Goal: Task Accomplishment & Management: Manage account settings

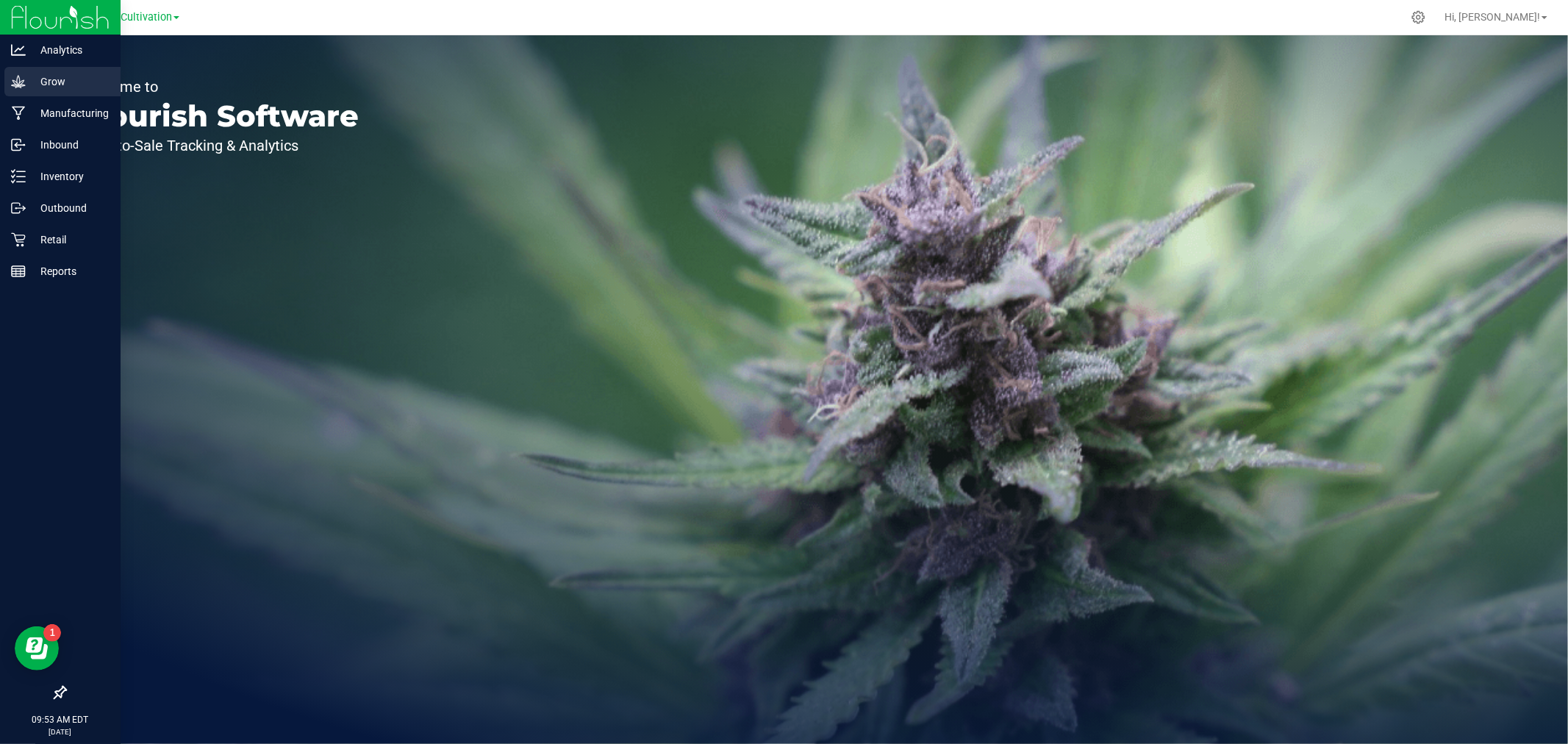
click at [9, 78] on div "Grow" at bounding box center [62, 81] width 116 height 29
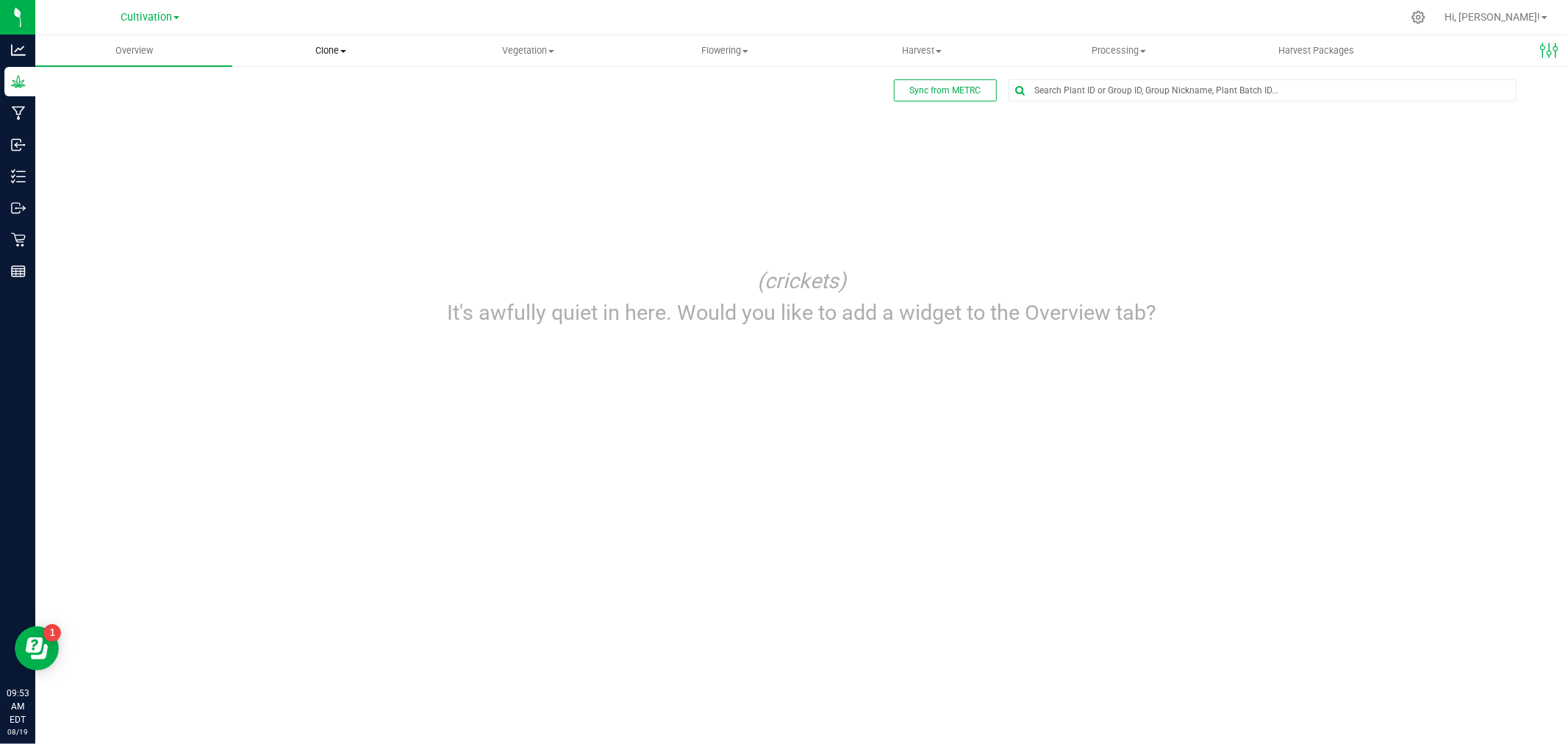
click at [355, 51] on span "Clone" at bounding box center [330, 50] width 195 height 14
click at [297, 108] on span "Cloning groups" at bounding box center [288, 107] width 111 height 13
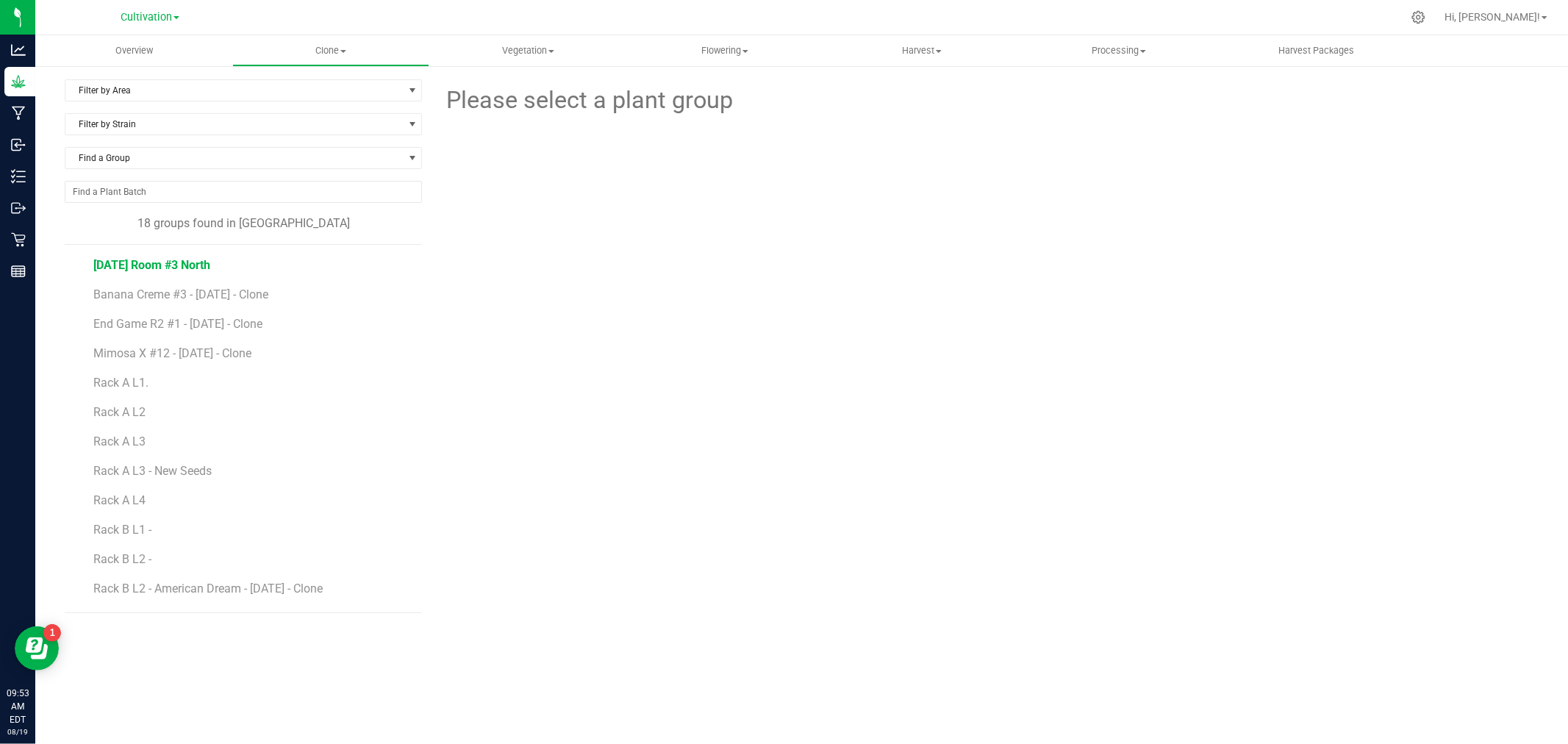
click at [145, 267] on span "[DATE] Room #3 North" at bounding box center [151, 264] width 117 height 14
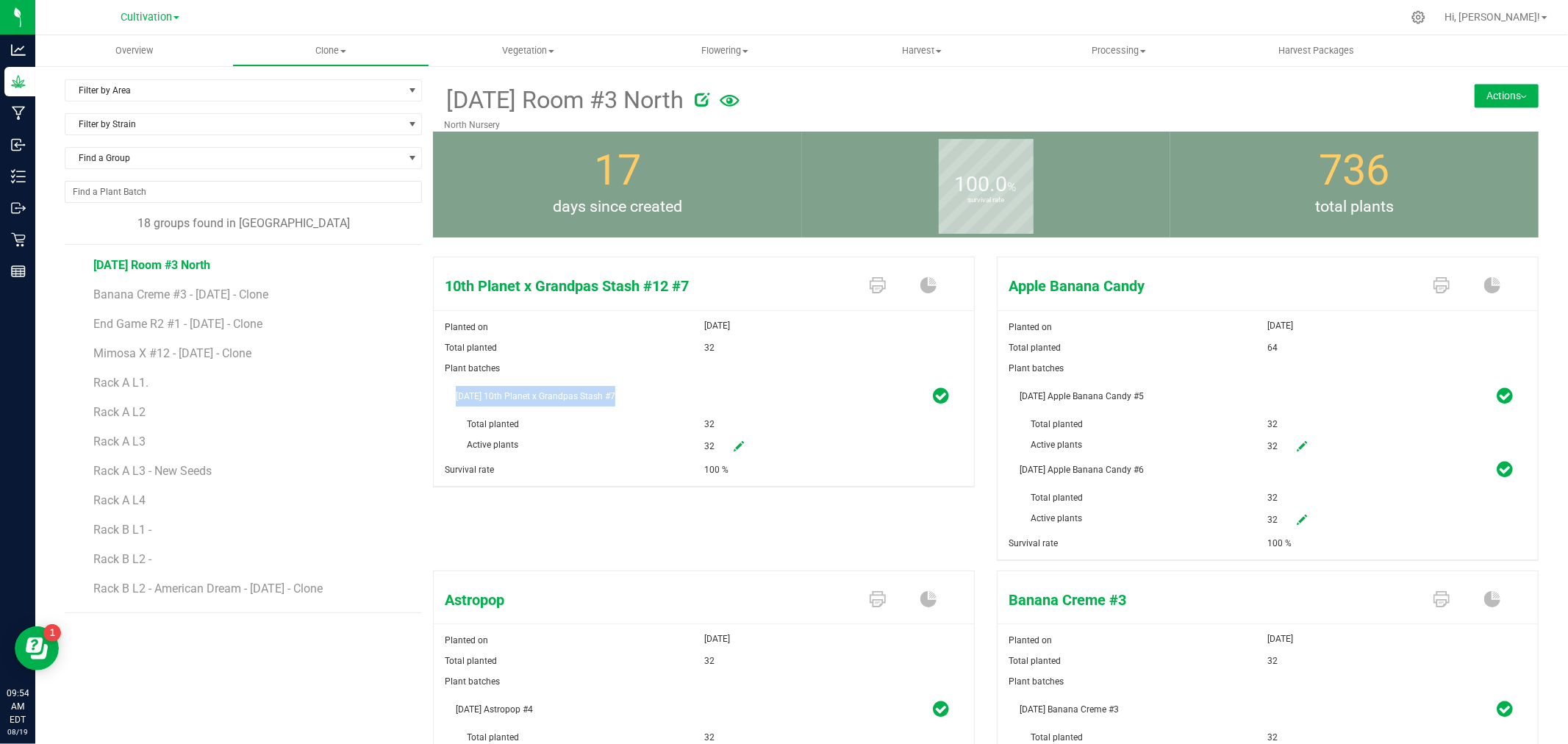
drag, startPoint x: 453, startPoint y: 397, endPoint x: 618, endPoint y: 400, distance: 165.0
click at [618, 400] on span "[DATE] 10th Planet x Grandpas Stash #7" at bounding box center [704, 396] width 496 height 21
click at [581, 429] on div "Total planted" at bounding box center [580, 424] width 248 height 21
click at [903, 49] on span "Harvest" at bounding box center [921, 50] width 195 height 14
click at [752, 51] on span "Flowering" at bounding box center [724, 50] width 195 height 14
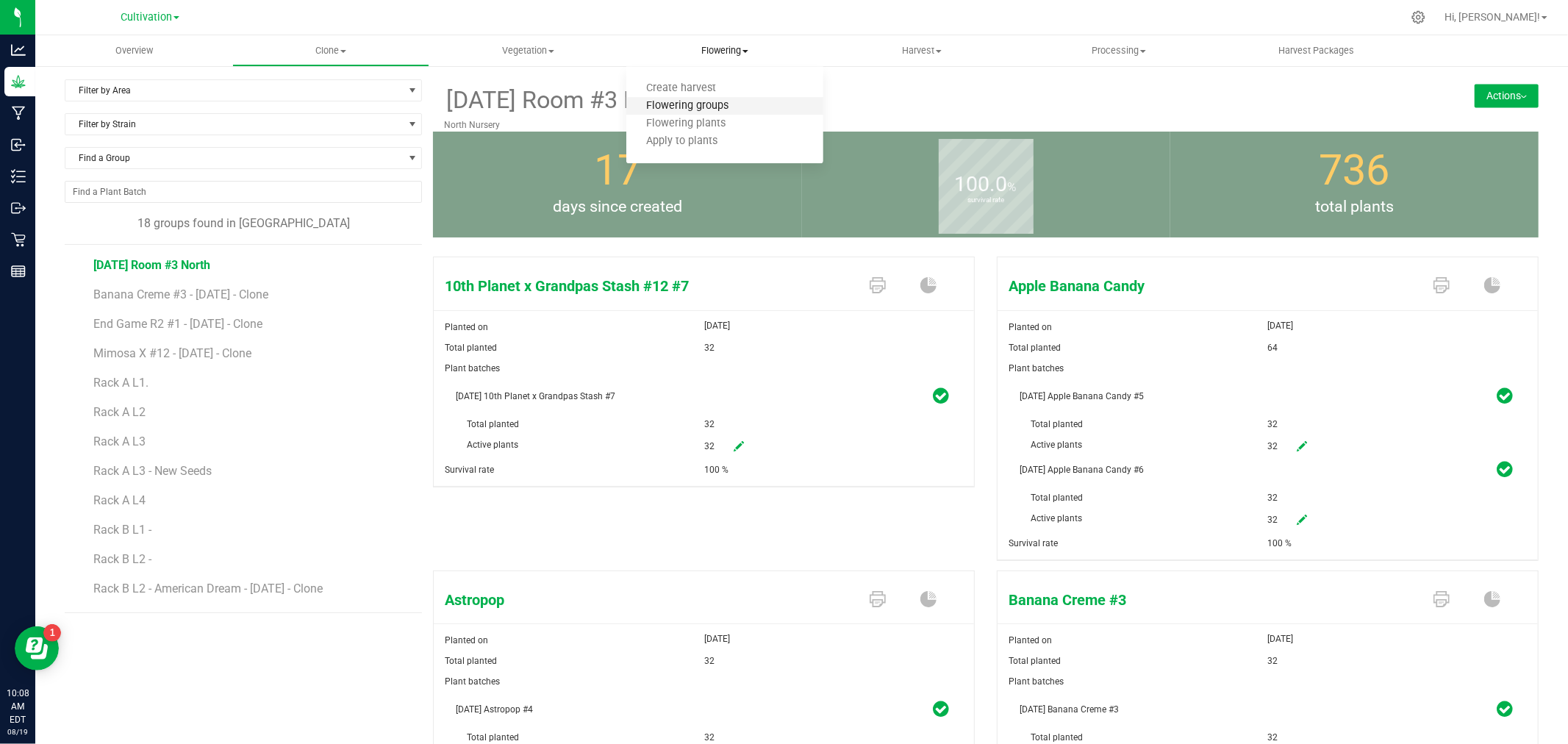
click at [725, 104] on span "Flowering groups" at bounding box center [688, 107] width 122 height 13
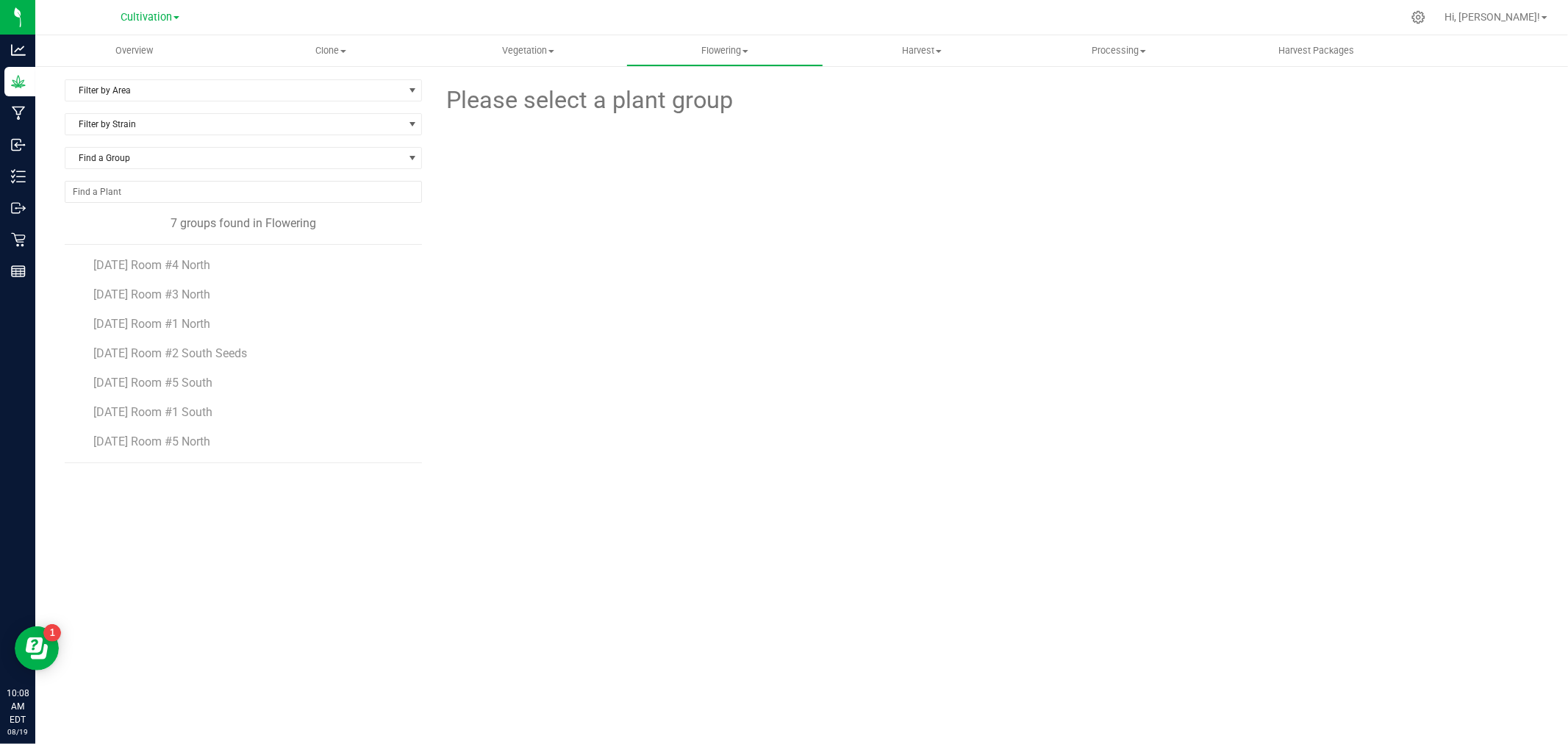
click at [199, 450] on li "[DATE] Room #5 North" at bounding box center [252, 441] width 318 height 41
click at [276, 424] on li "[DATE] Room #5 North" at bounding box center [252, 441] width 318 height 41
click at [534, 55] on span "Vegetation" at bounding box center [527, 50] width 195 height 14
click at [515, 90] on span "Veg groups" at bounding box center [476, 88] width 93 height 13
click at [180, 264] on span "[DATE] Room #6 North" at bounding box center [151, 264] width 117 height 14
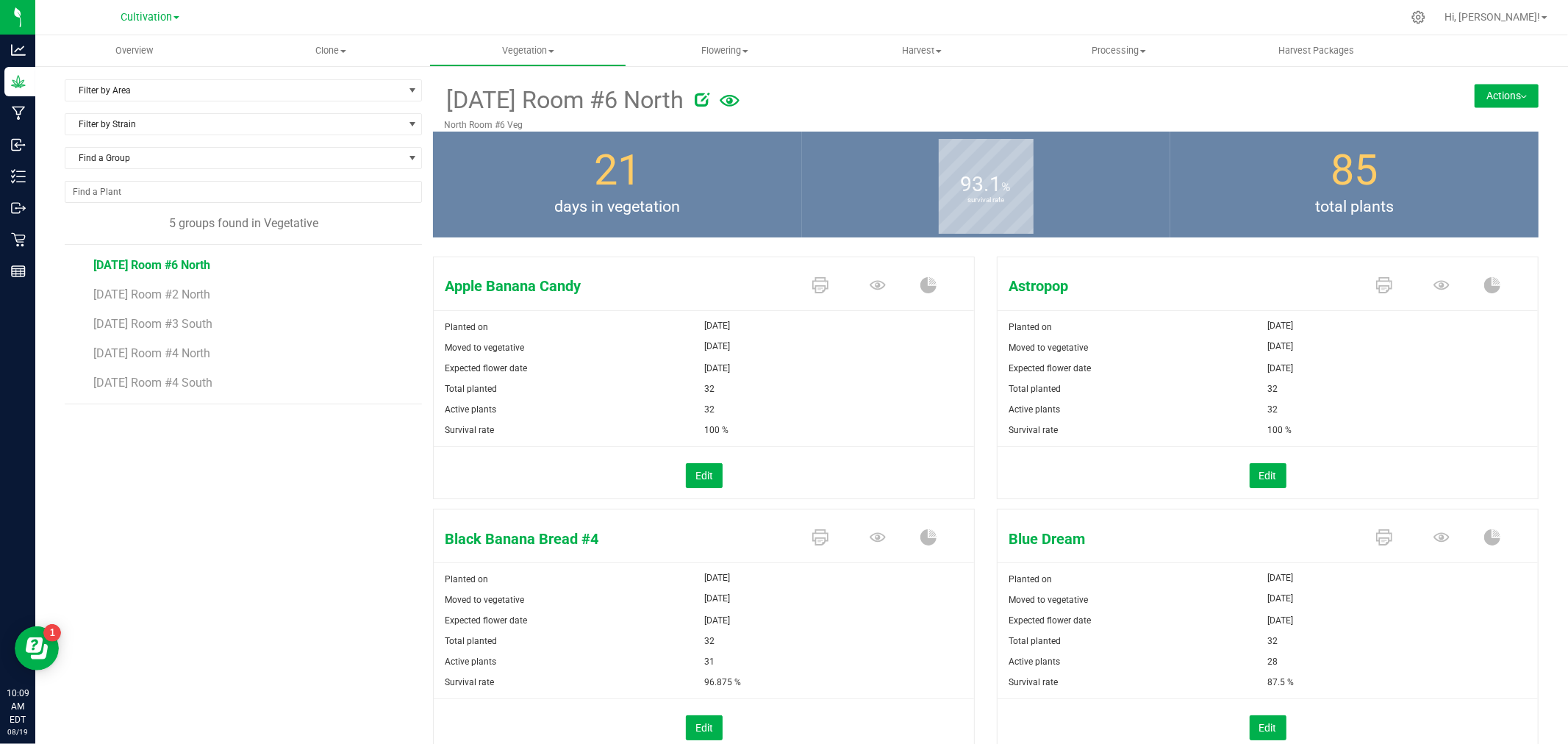
click at [1476, 103] on button "Actions" at bounding box center [1507, 96] width 64 height 24
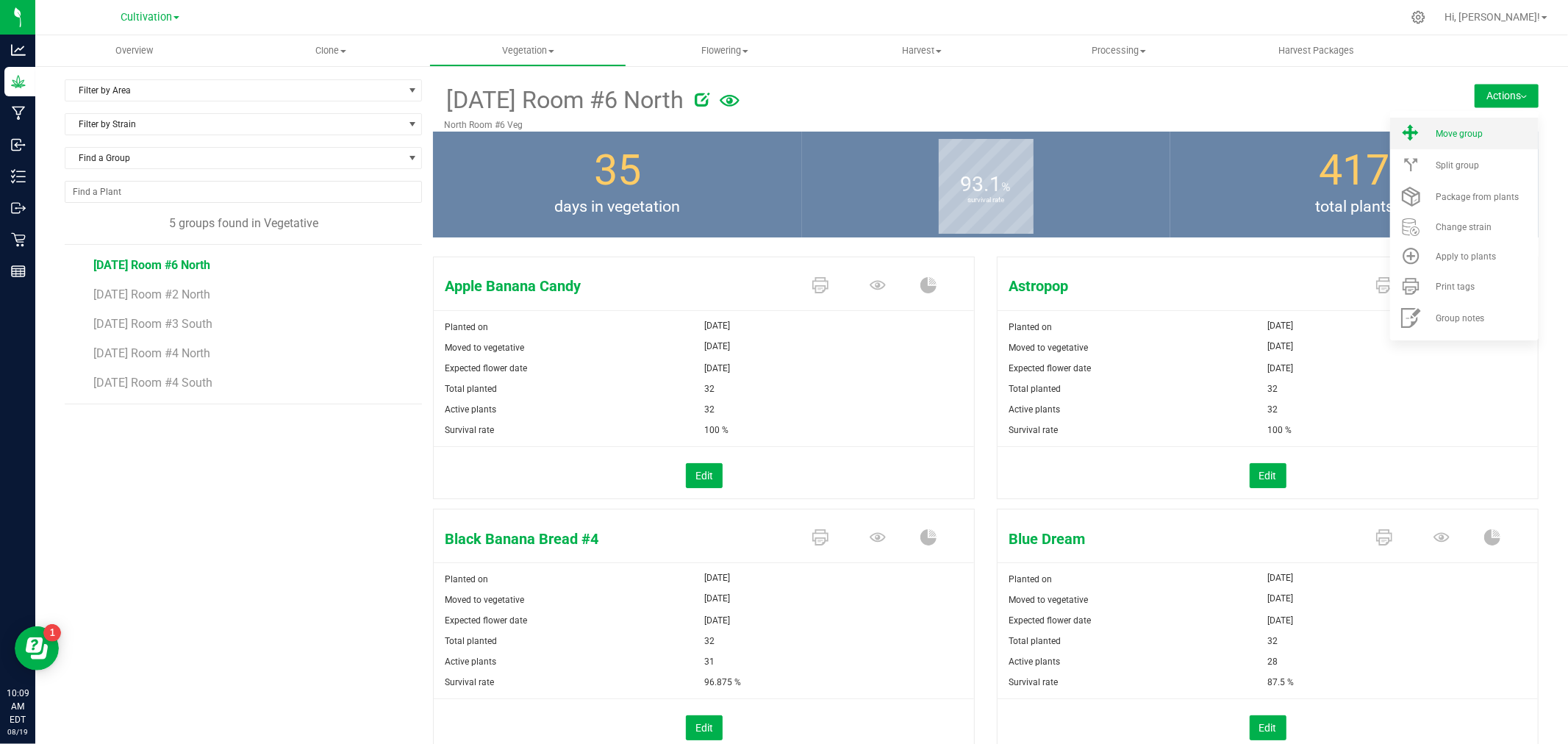
click at [1470, 130] on span "Move group" at bounding box center [1459, 133] width 47 height 10
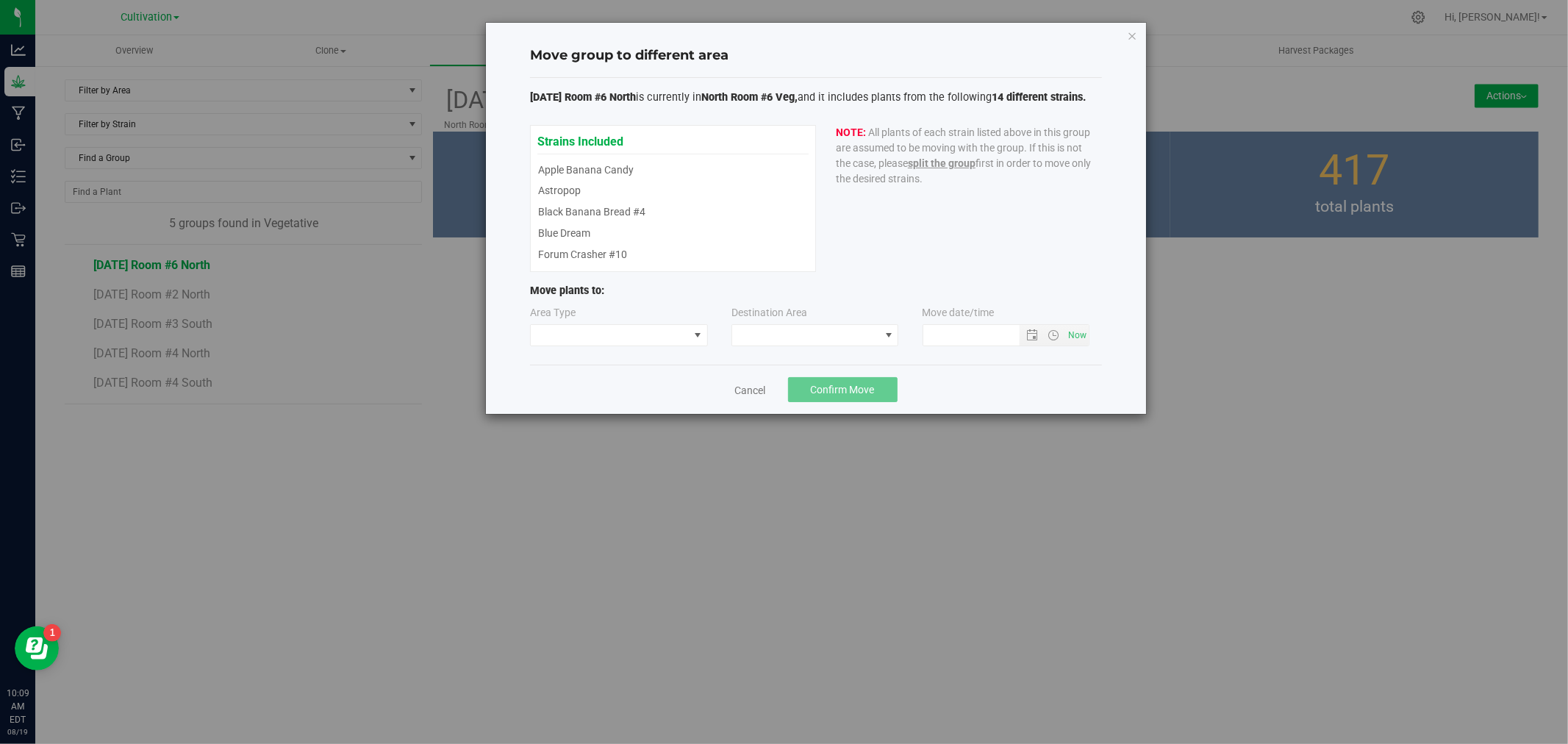
type input "[DATE] 10:09 AM"
click at [628, 327] on span at bounding box center [609, 335] width 158 height 21
click at [587, 404] on li "Flowering" at bounding box center [618, 411] width 176 height 25
click at [740, 331] on span at bounding box center [805, 335] width 147 height 21
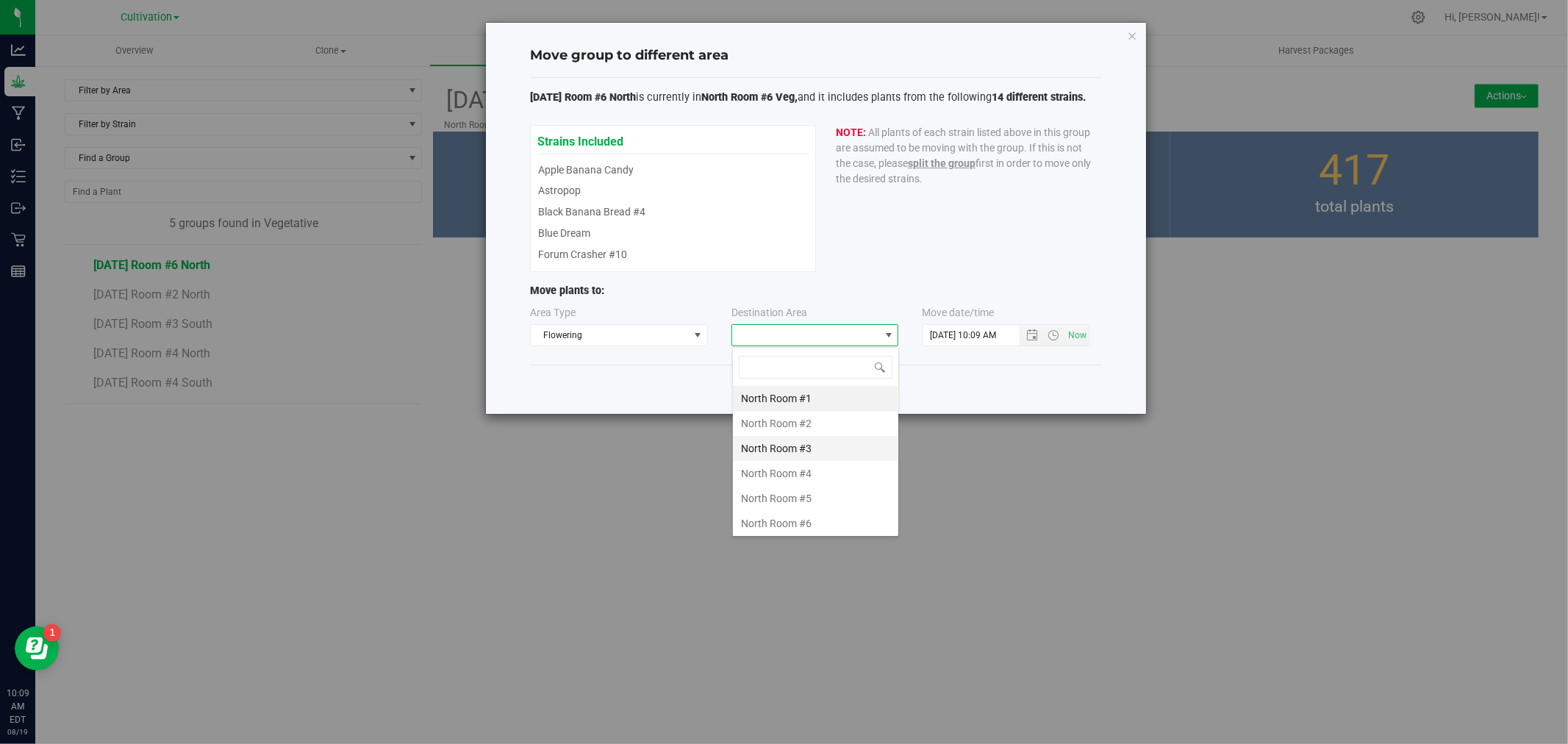
scroll to position [22, 167]
click at [822, 523] on li "North Room #6" at bounding box center [815, 522] width 165 height 25
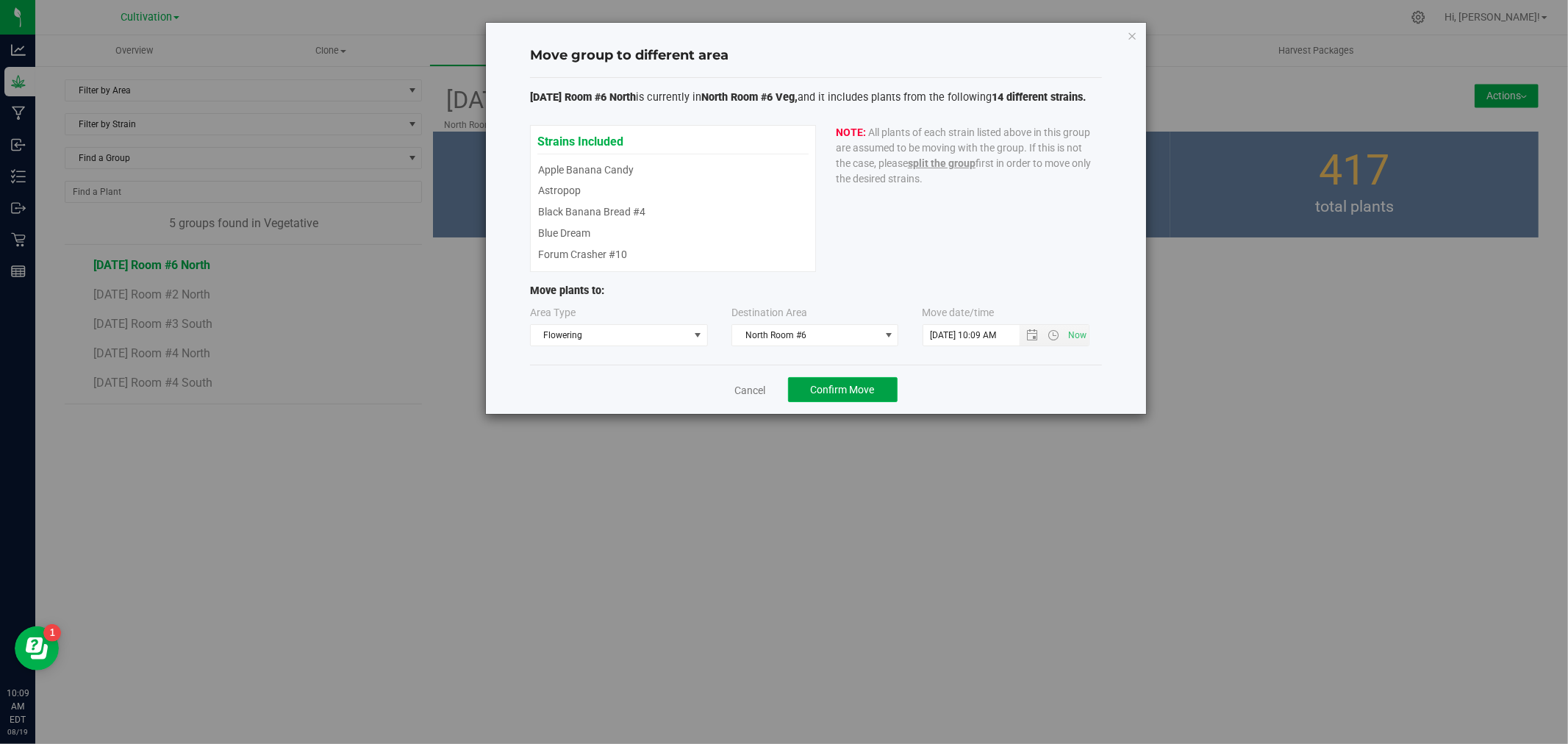
drag, startPoint x: 868, startPoint y: 394, endPoint x: 1138, endPoint y: 441, distance: 274.1
click at [873, 395] on span "Confirm Move" at bounding box center [843, 389] width 64 height 12
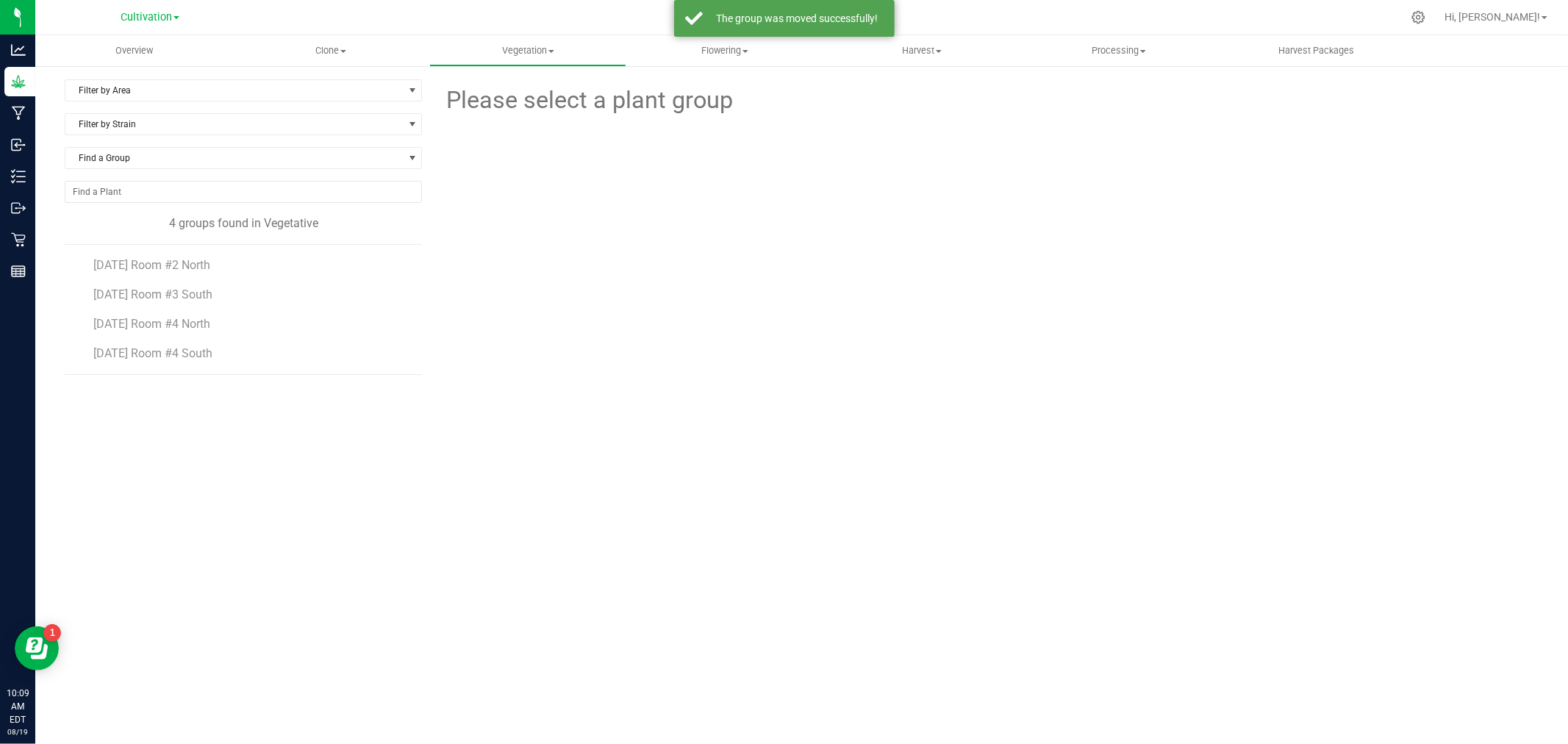
click at [934, 395] on div "Please select a plant group" at bounding box center [986, 300] width 1106 height 441
click at [637, 264] on div at bounding box center [986, 208] width 1127 height 180
click at [325, 53] on span "Clone" at bounding box center [330, 50] width 195 height 14
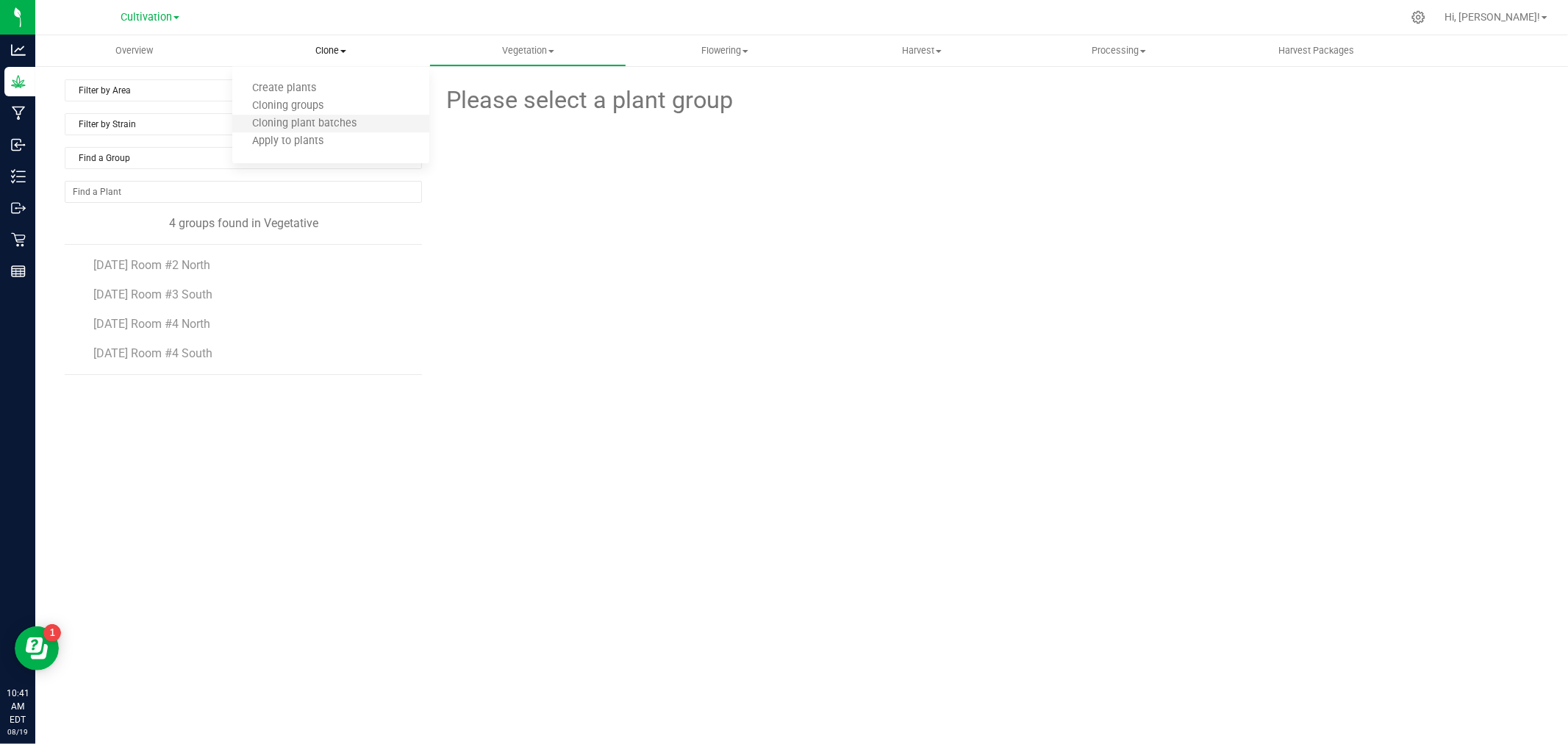
click at [319, 116] on li "Cloning plant batches" at bounding box center [331, 124] width 197 height 17
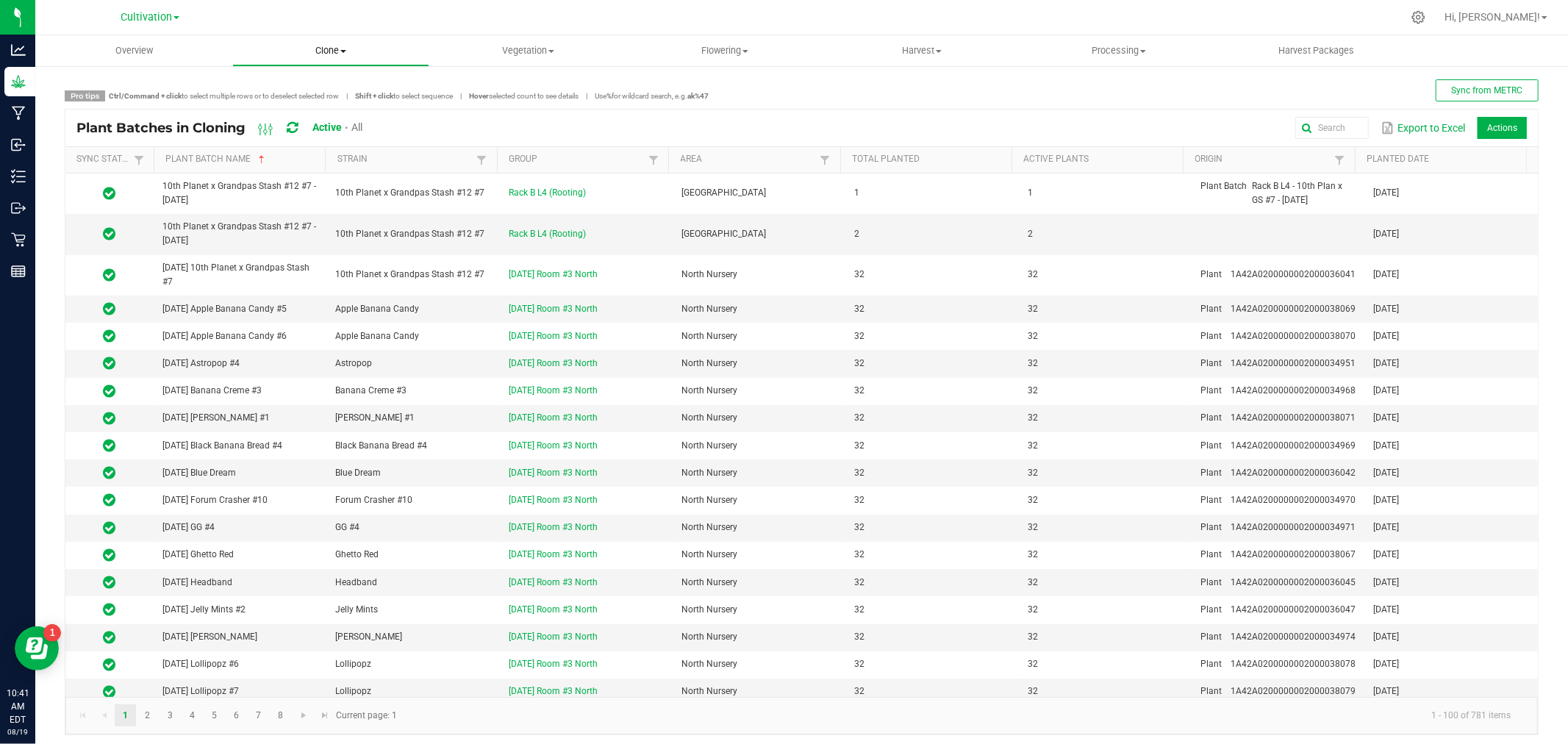
click at [347, 51] on span "Clone" at bounding box center [330, 50] width 195 height 14
click at [324, 103] on span "Cloning groups" at bounding box center [288, 107] width 111 height 13
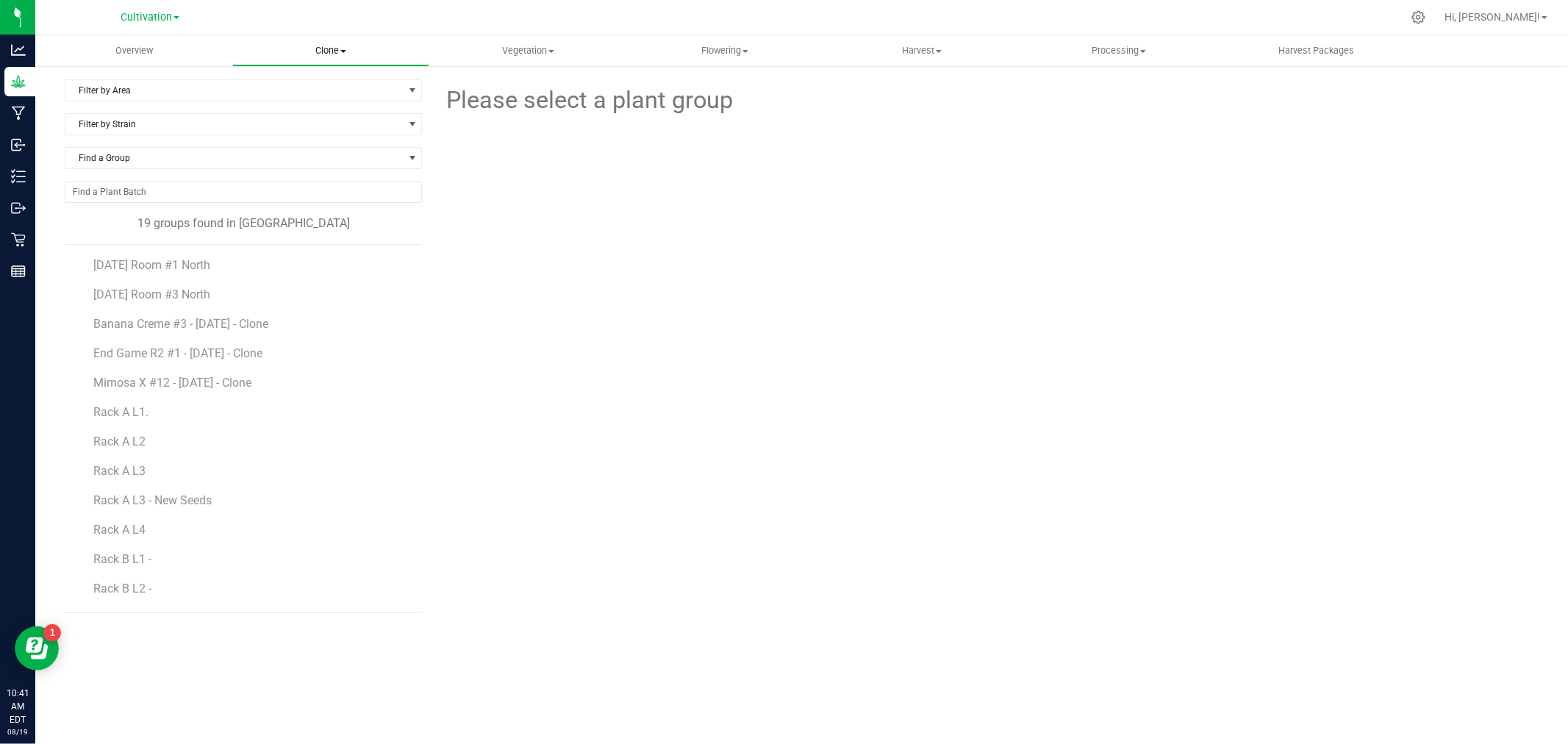
click at [320, 53] on span "Clone" at bounding box center [330, 50] width 195 height 14
click at [513, 55] on span "Vegetation" at bounding box center [527, 50] width 195 height 14
click at [468, 119] on span "Mother groups" at bounding box center [484, 124] width 109 height 13
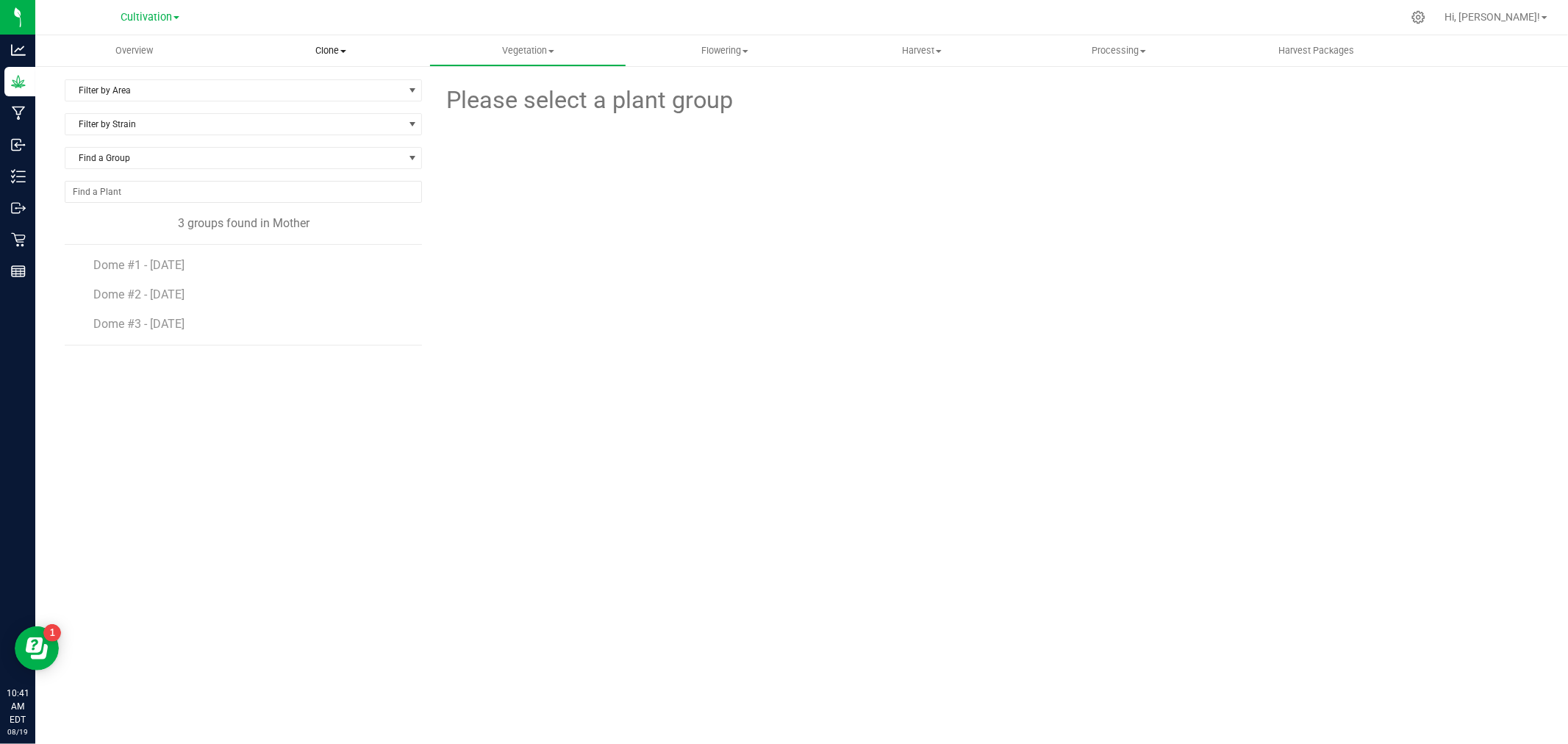
click at [327, 51] on span "Clone" at bounding box center [330, 50] width 195 height 14
click at [324, 104] on span "Cloning groups" at bounding box center [288, 107] width 111 height 13
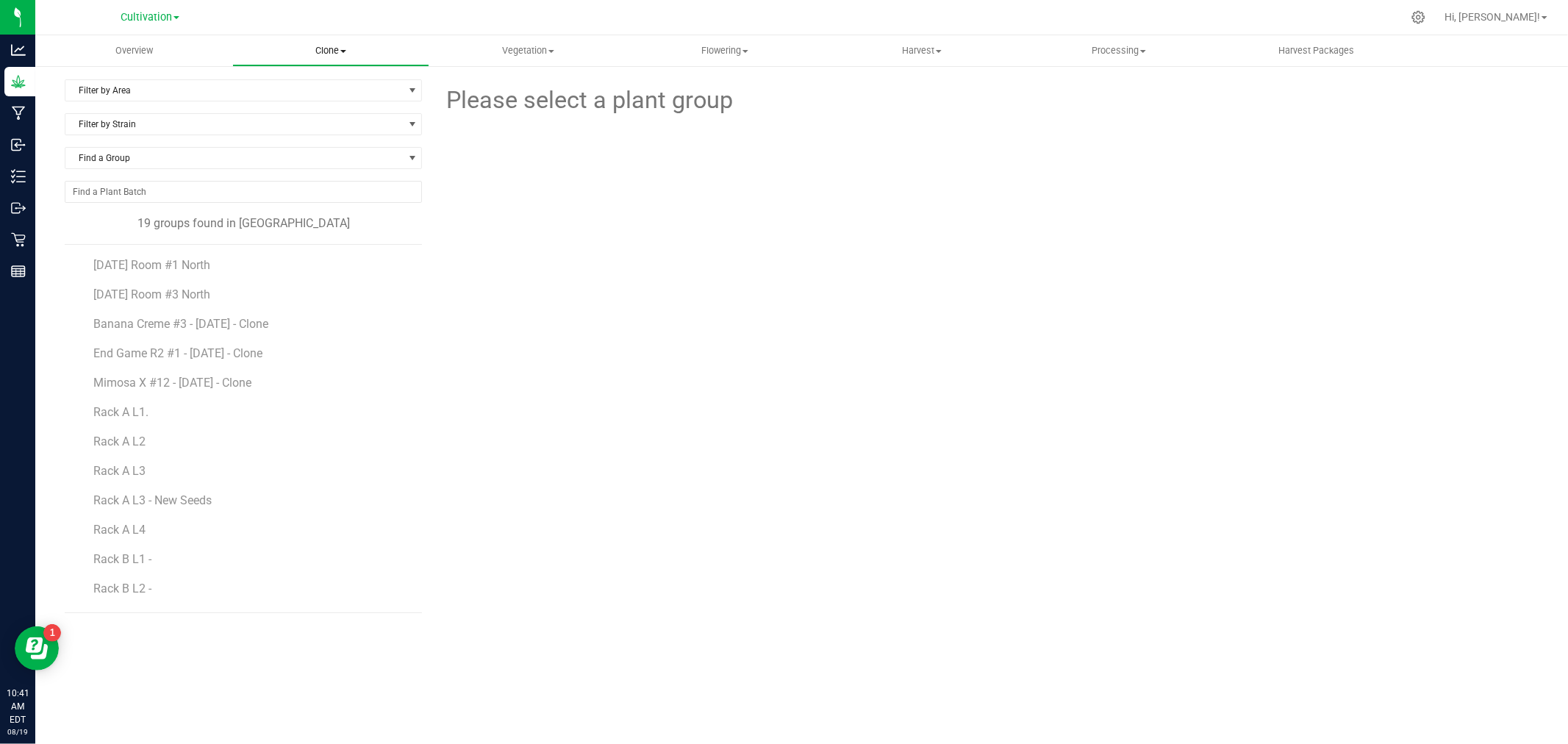
click at [321, 44] on span "Clone" at bounding box center [330, 50] width 195 height 14
click at [321, 100] on span "Cloning groups" at bounding box center [288, 107] width 111 height 13
click at [507, 49] on span "Vegetation" at bounding box center [527, 50] width 195 height 14
click at [536, 47] on span "Vegetation" at bounding box center [528, 50] width 197 height 14
click at [537, 47] on span "Vegetation" at bounding box center [528, 50] width 197 height 14
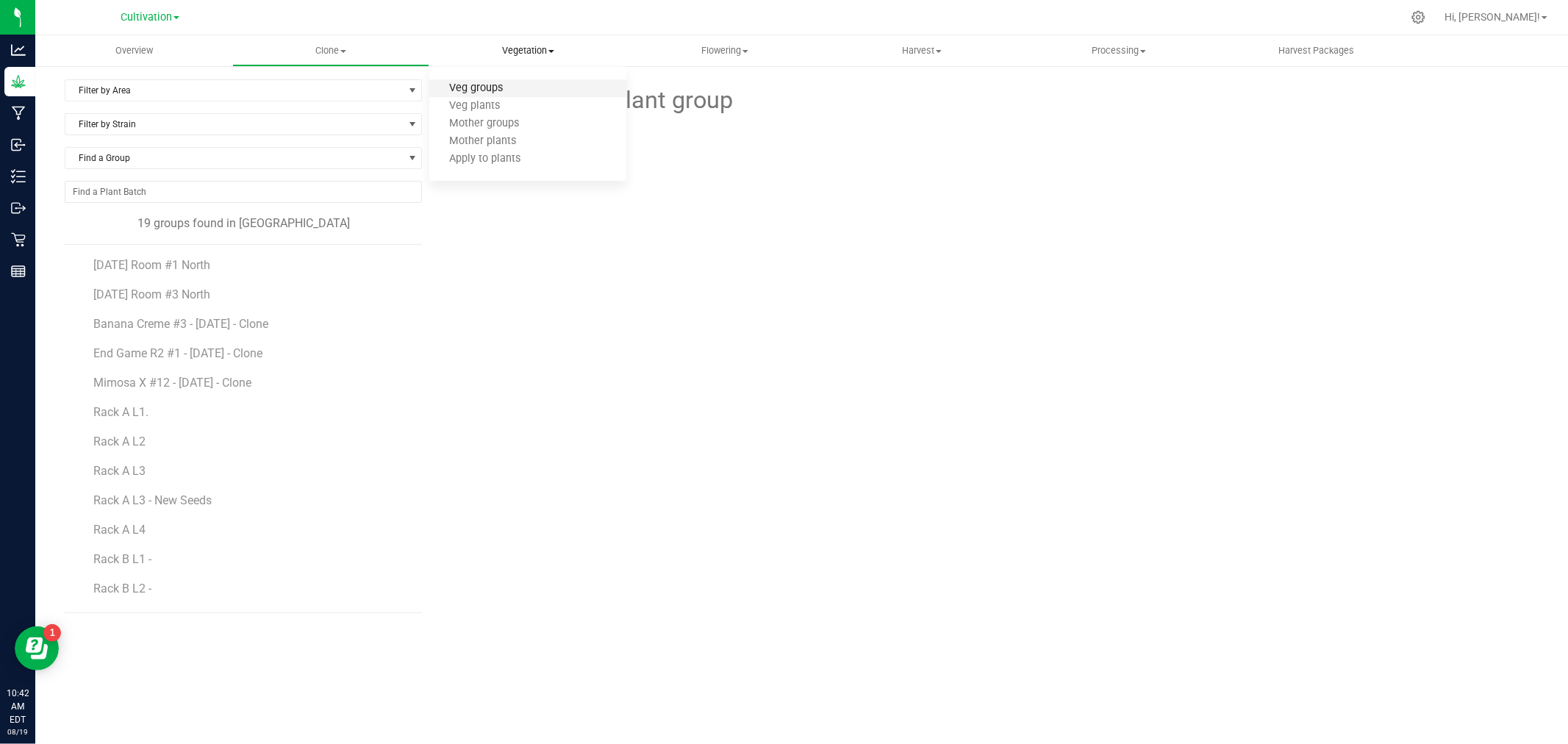
click at [497, 88] on span "Veg groups" at bounding box center [476, 88] width 93 height 13
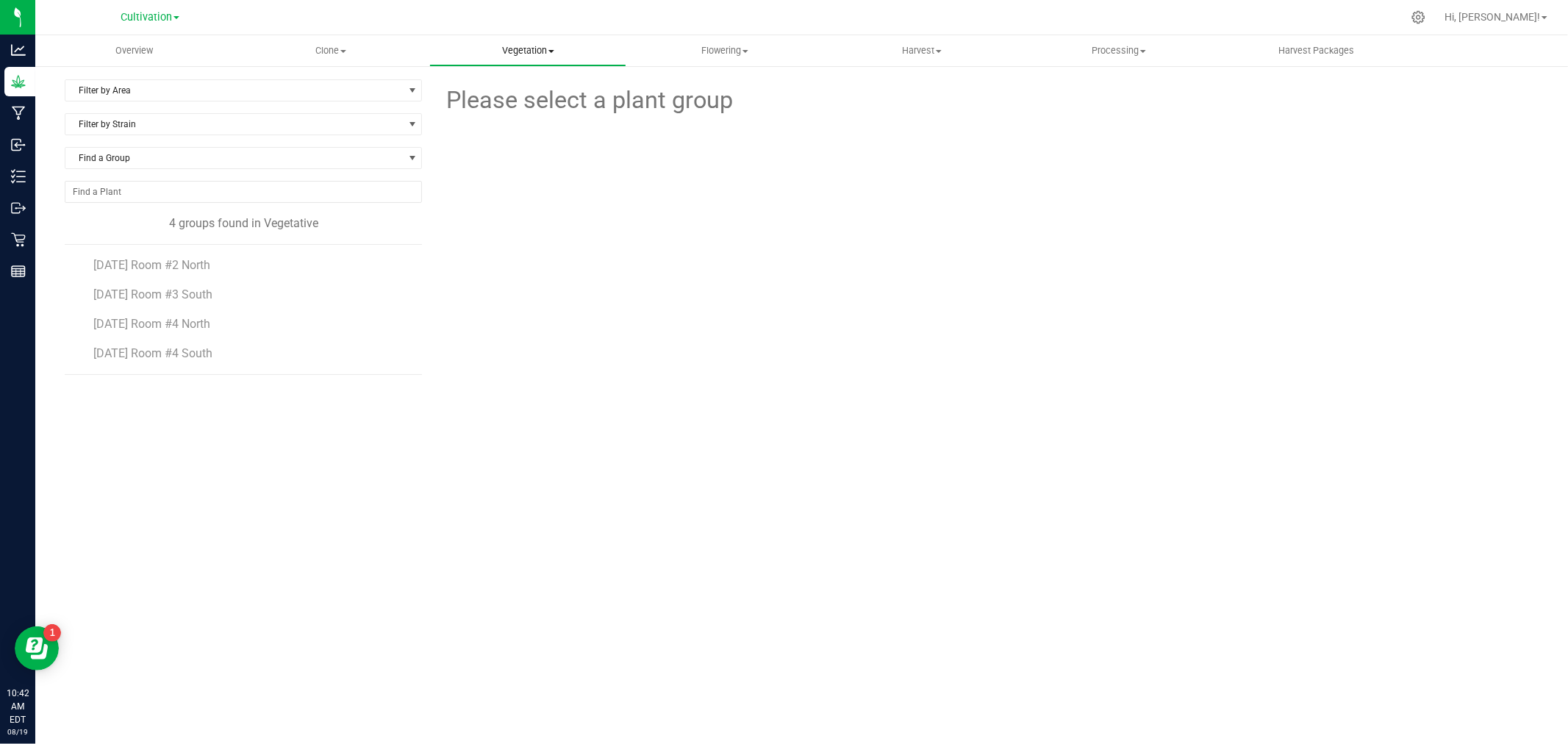
click at [520, 42] on uib-tab-heading "Vegetation Veg groups Veg plants Mother groups Mother plants Apply to plants" at bounding box center [527, 50] width 195 height 29
click at [524, 119] on span "Mother groups" at bounding box center [484, 124] width 109 height 13
click at [168, 264] on span "Dome #1 - [DATE]" at bounding box center [139, 264] width 92 height 14
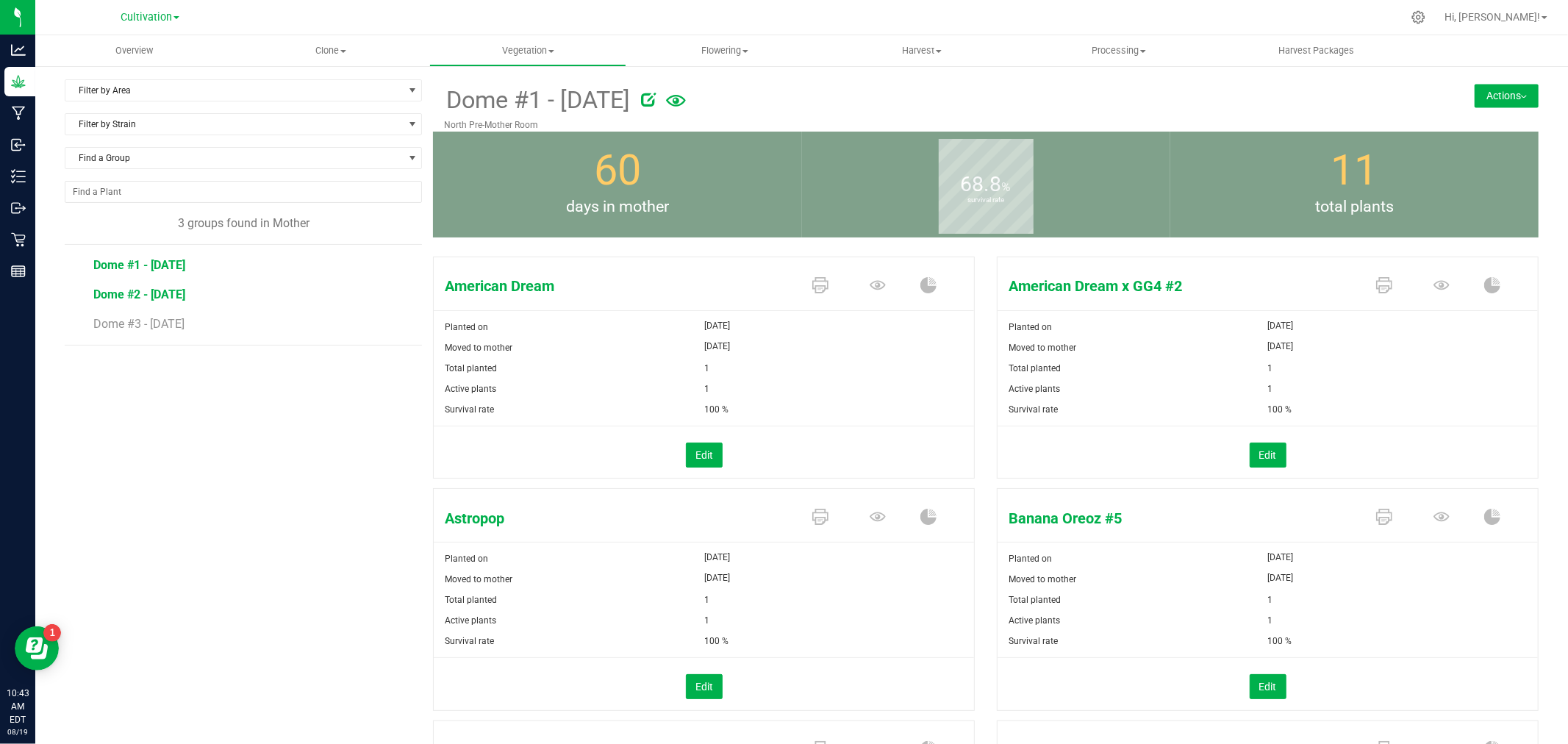
click at [171, 298] on span "Dome #2 - [DATE]" at bounding box center [139, 294] width 92 height 14
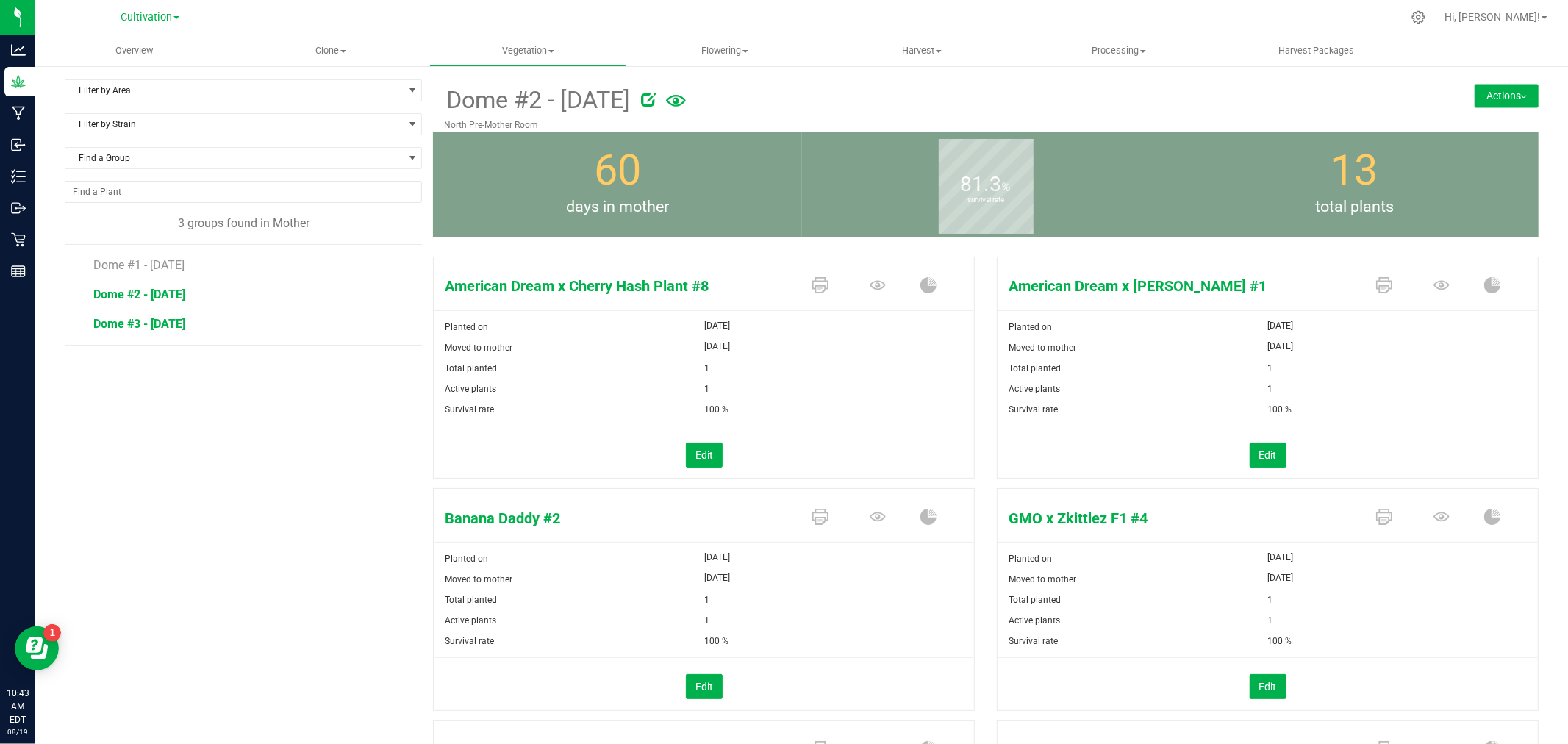
click at [154, 324] on span "Dome #3 - [DATE]" at bounding box center [139, 323] width 92 height 14
click at [160, 290] on span "Dome #2 - [DATE]" at bounding box center [139, 294] width 92 height 14
click at [166, 273] on li "Dome #1 - [DATE]" at bounding box center [252, 259] width 318 height 29
click at [170, 264] on span "Dome #1 - [DATE]" at bounding box center [139, 264] width 92 height 14
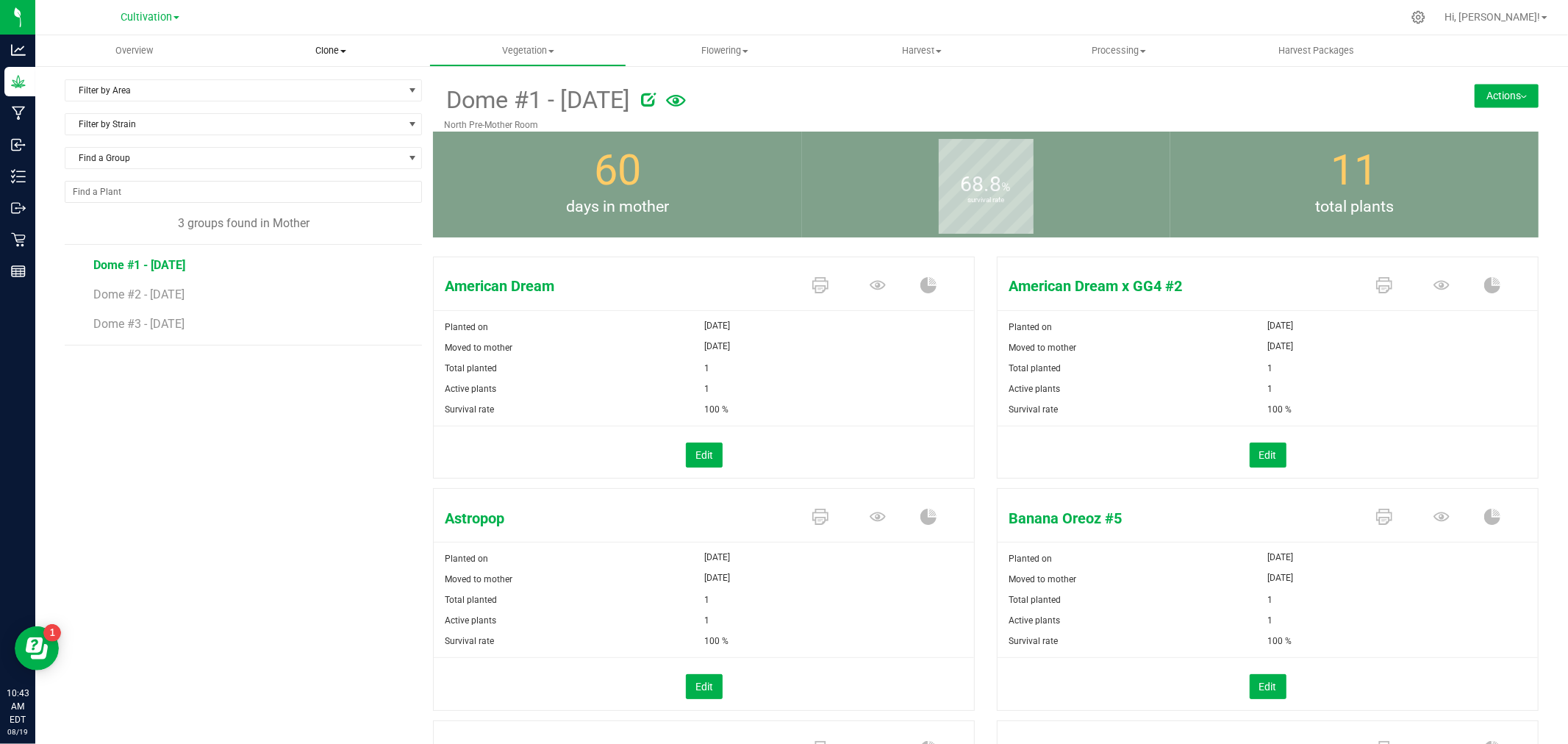
click at [337, 48] on span "Clone" at bounding box center [330, 50] width 195 height 14
click at [311, 101] on span "Cloning groups" at bounding box center [288, 107] width 111 height 13
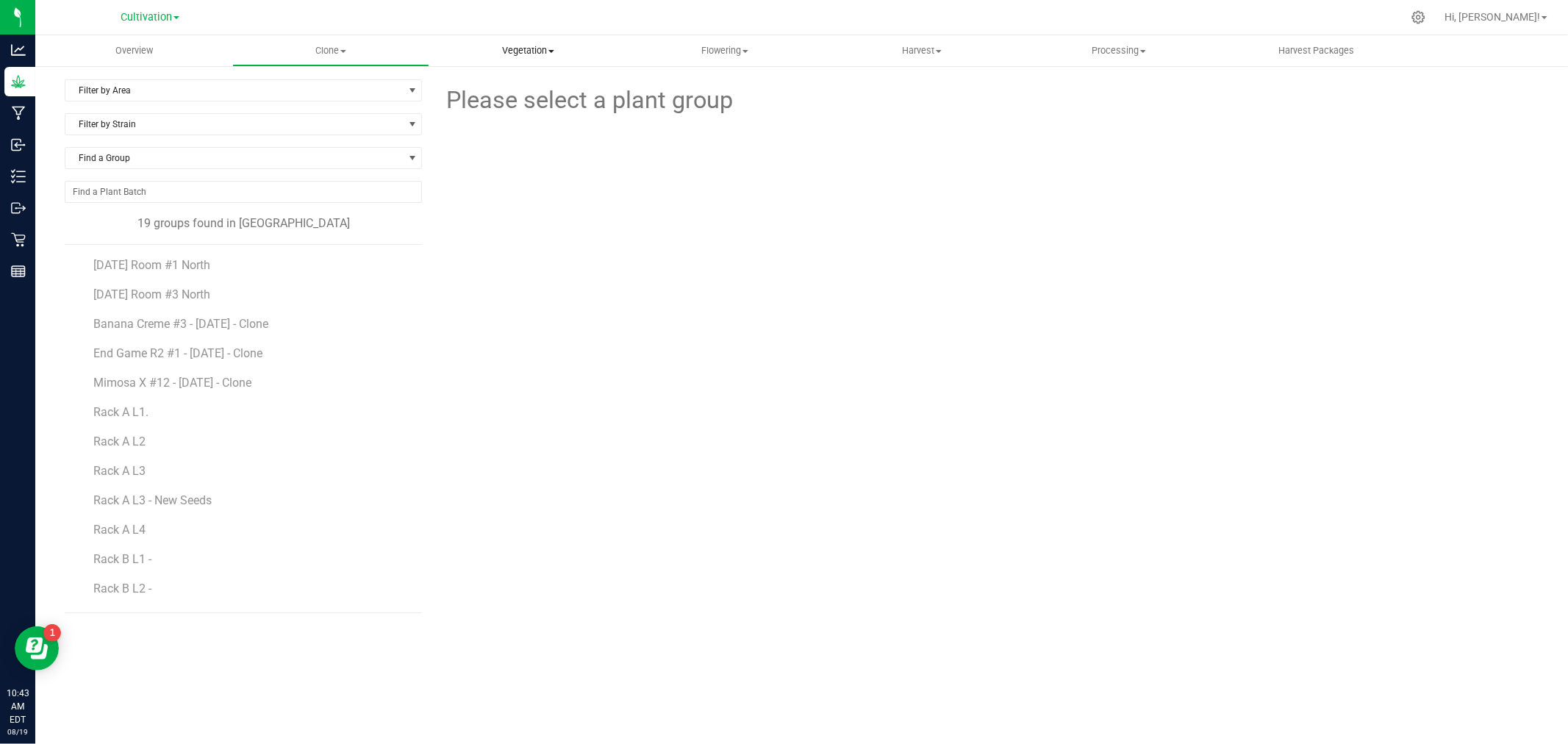
click at [524, 52] on span "Vegetation" at bounding box center [527, 50] width 195 height 14
click at [508, 84] on span "Veg groups" at bounding box center [476, 88] width 93 height 13
click at [325, 44] on span "Clone" at bounding box center [330, 50] width 195 height 14
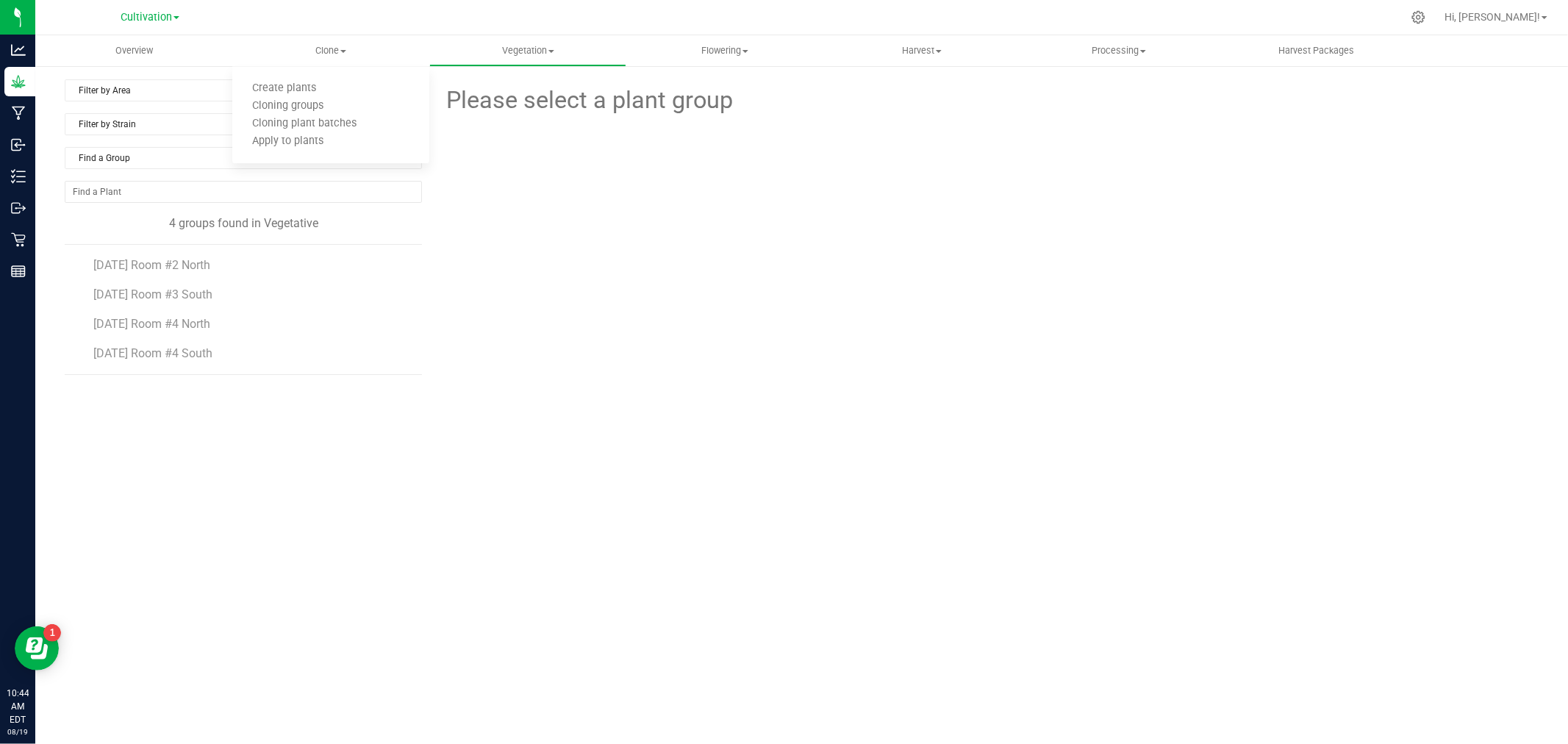
click at [693, 309] on div "Please select a plant group" at bounding box center [986, 300] width 1106 height 441
click at [536, 50] on span "Vegetation" at bounding box center [527, 50] width 195 height 14
click at [488, 125] on span "Mother groups" at bounding box center [484, 124] width 109 height 13
click at [171, 264] on span "Dome #1 - [DATE]" at bounding box center [139, 264] width 92 height 14
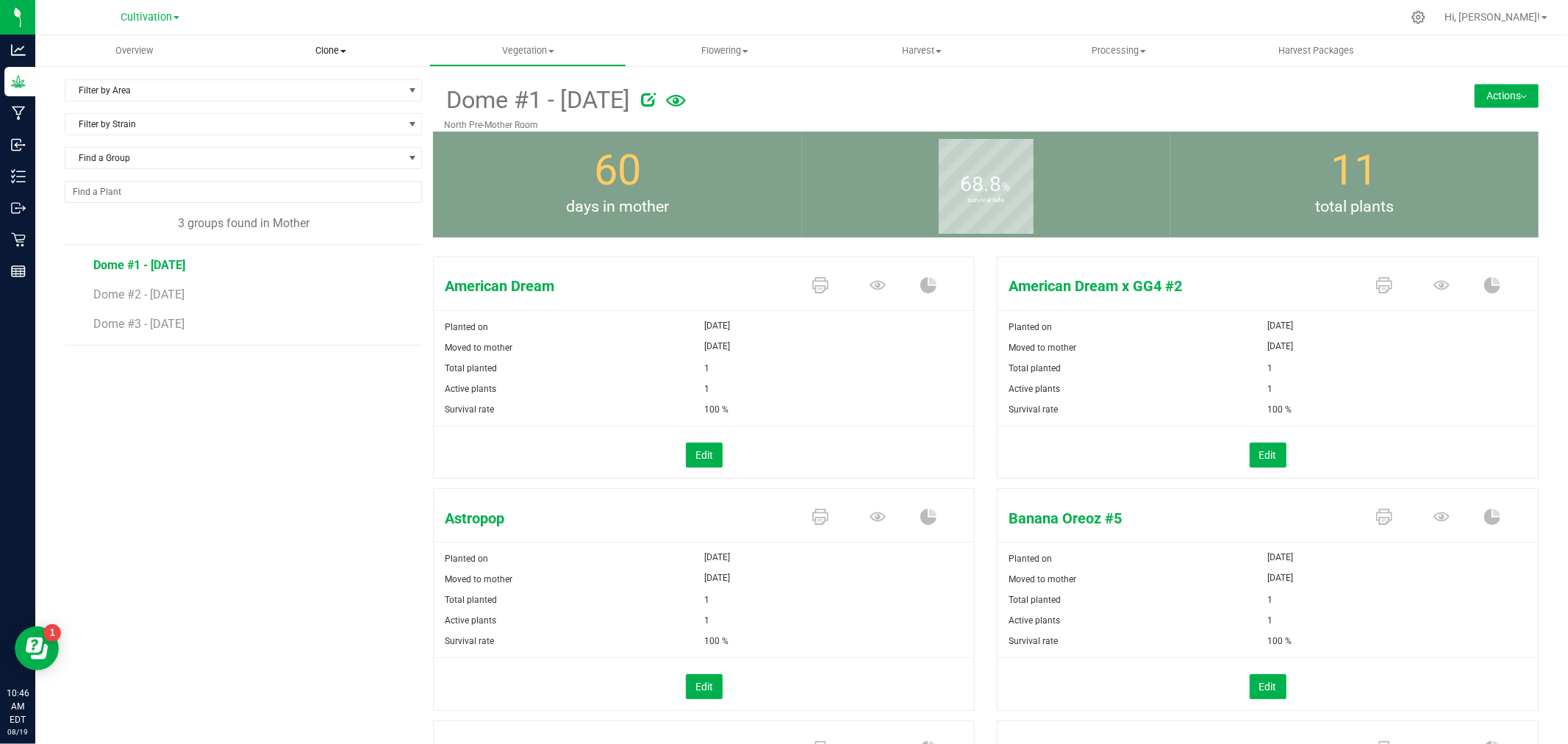
click at [320, 51] on span "Clone" at bounding box center [330, 50] width 195 height 14
click at [392, 53] on span "Clone" at bounding box center [331, 50] width 197 height 14
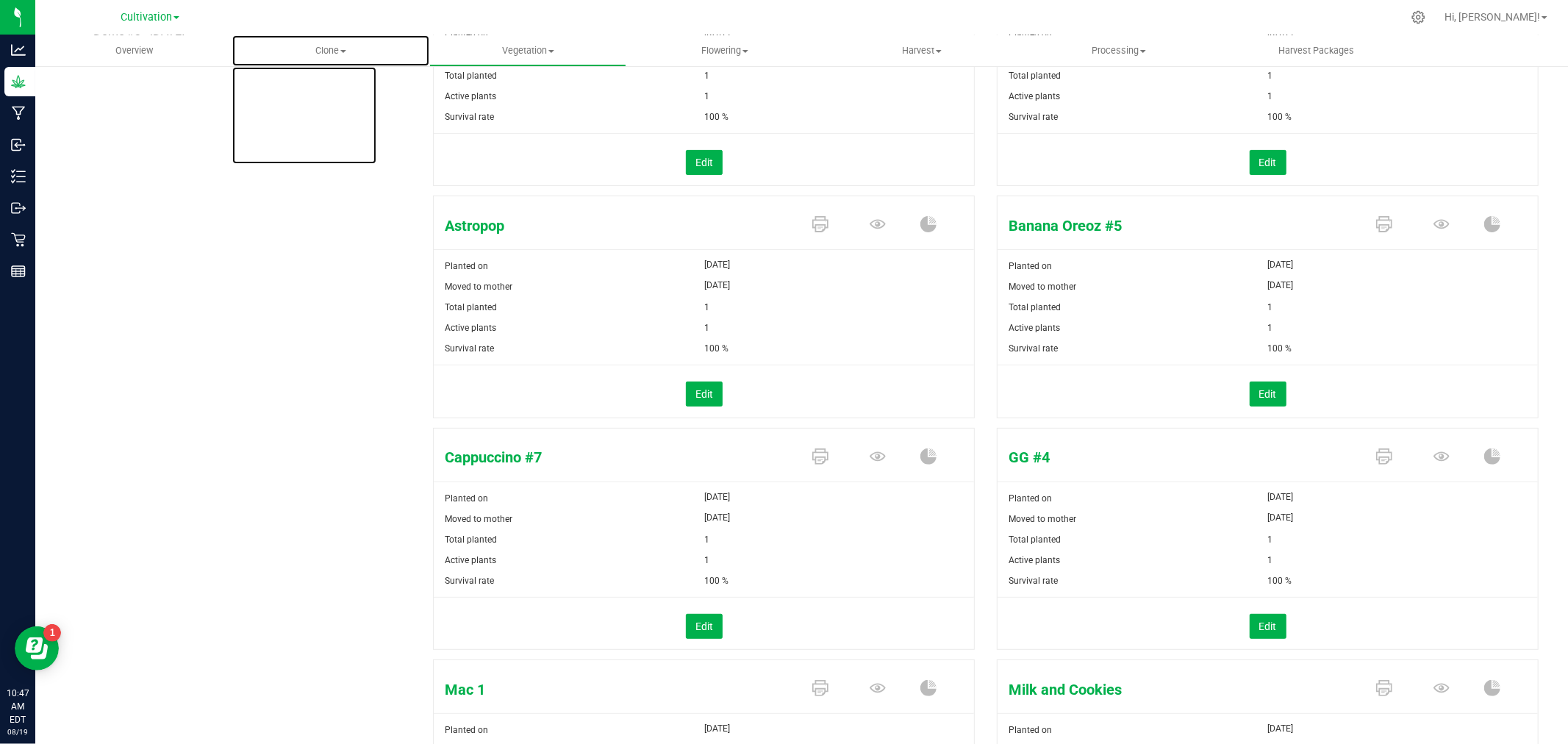
scroll to position [81, 0]
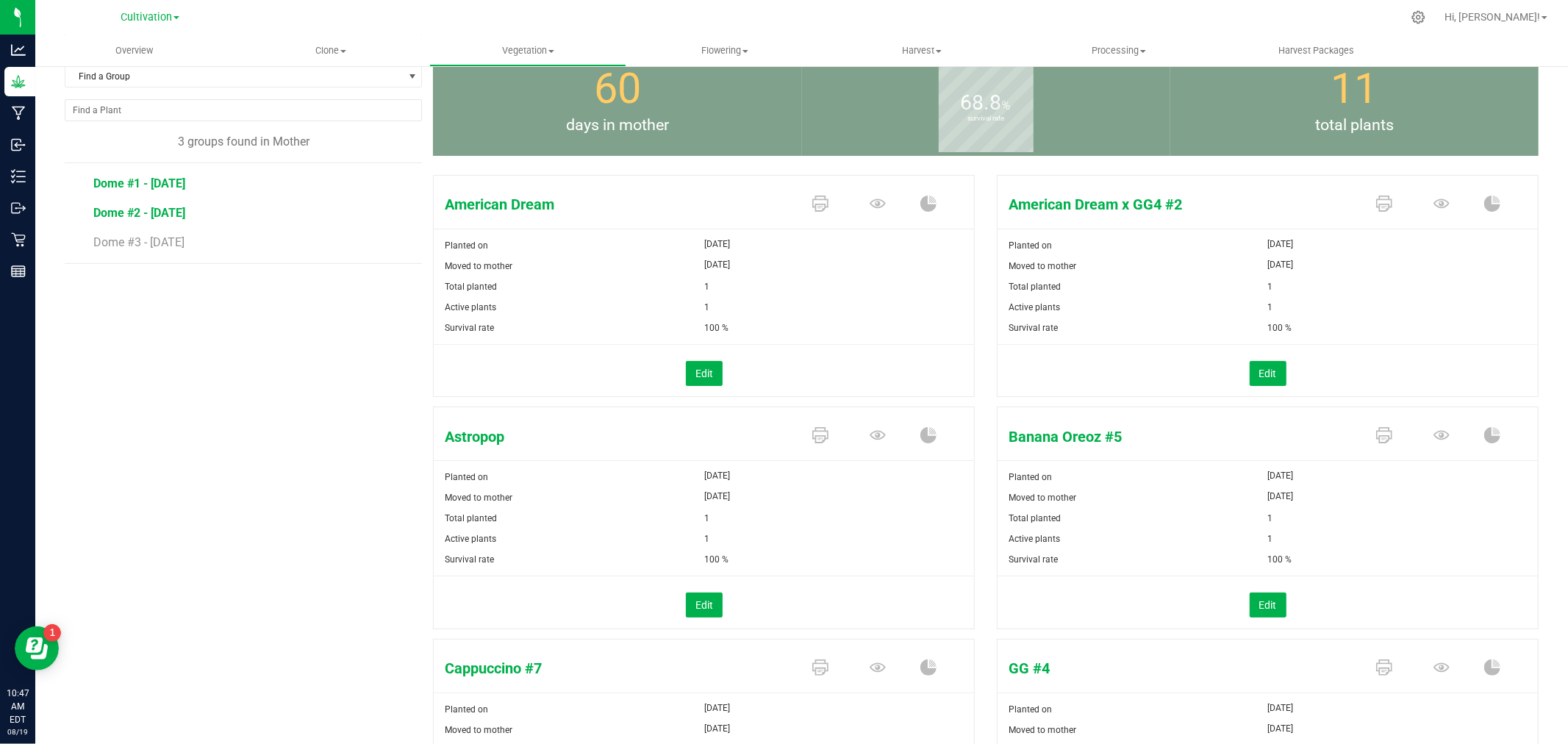
click at [161, 215] on span "Dome #2 - [DATE]" at bounding box center [139, 212] width 92 height 14
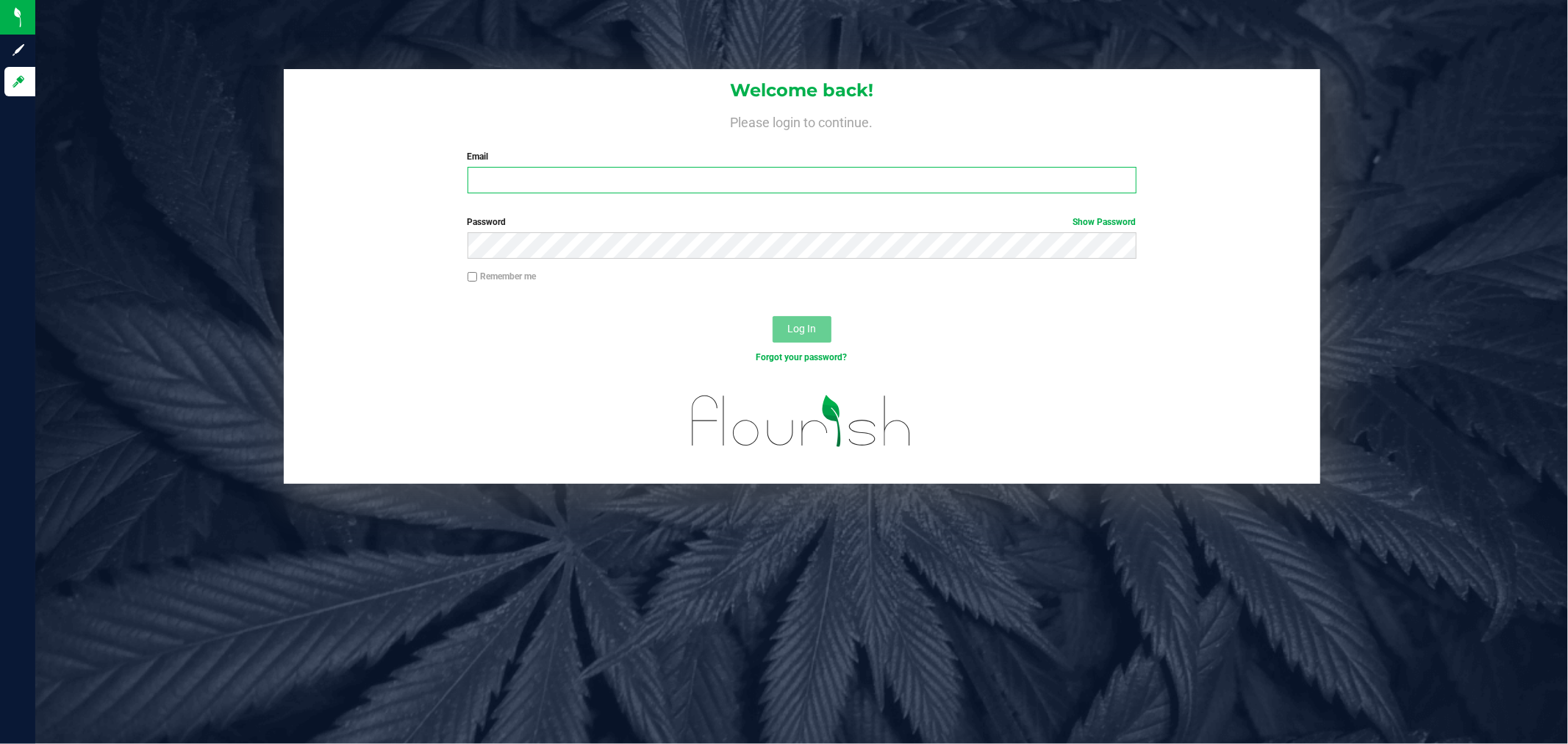
click at [518, 180] on input "Email" at bounding box center [802, 180] width 669 height 26
type input "[EMAIL_ADDRESS][DOMAIN_NAME]"
click at [773, 316] on button "Log In" at bounding box center [802, 329] width 58 height 26
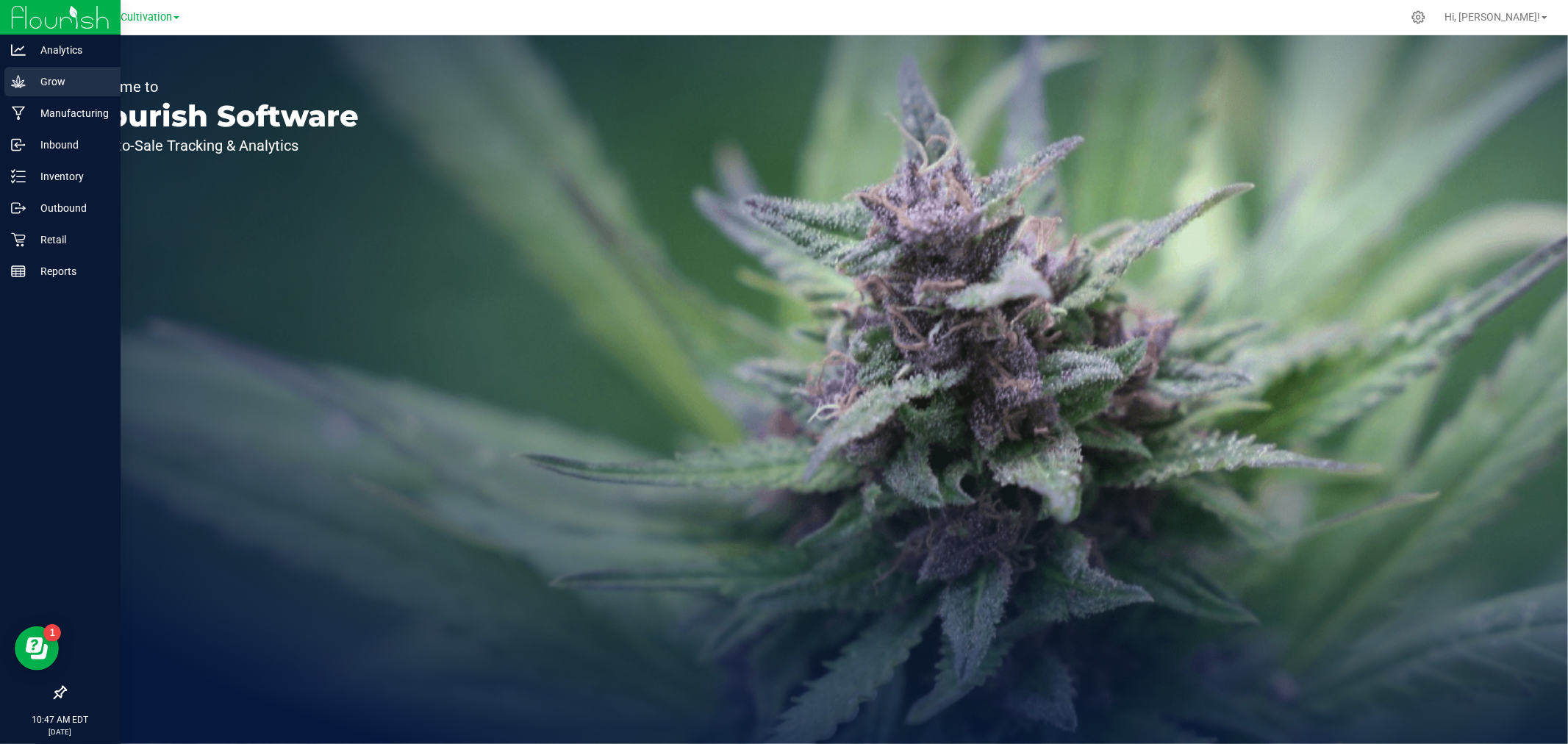
click at [20, 81] on icon at bounding box center [18, 81] width 15 height 15
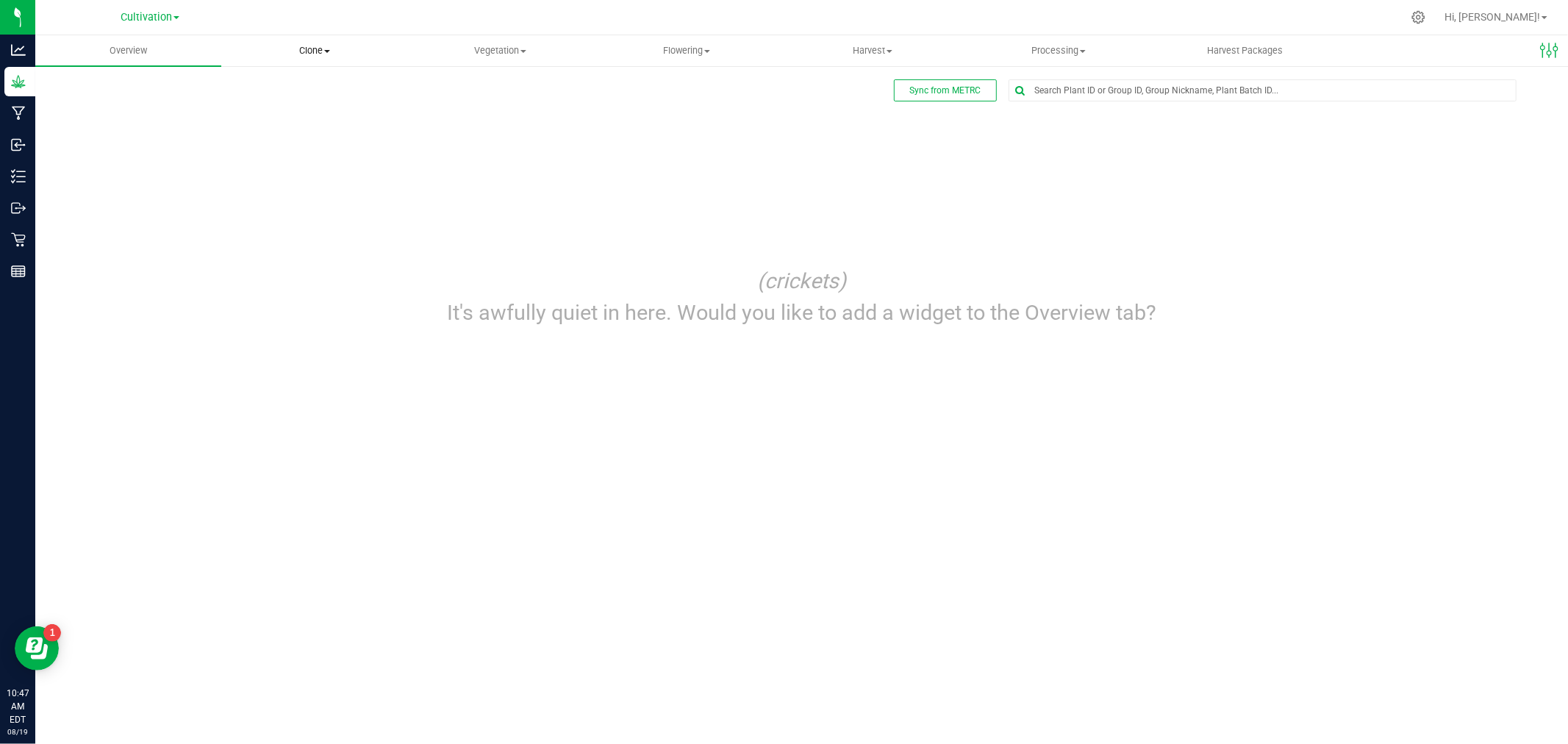
click at [331, 50] on span "Clone" at bounding box center [314, 50] width 184 height 14
click at [305, 100] on span "Cloning groups" at bounding box center [277, 107] width 111 height 13
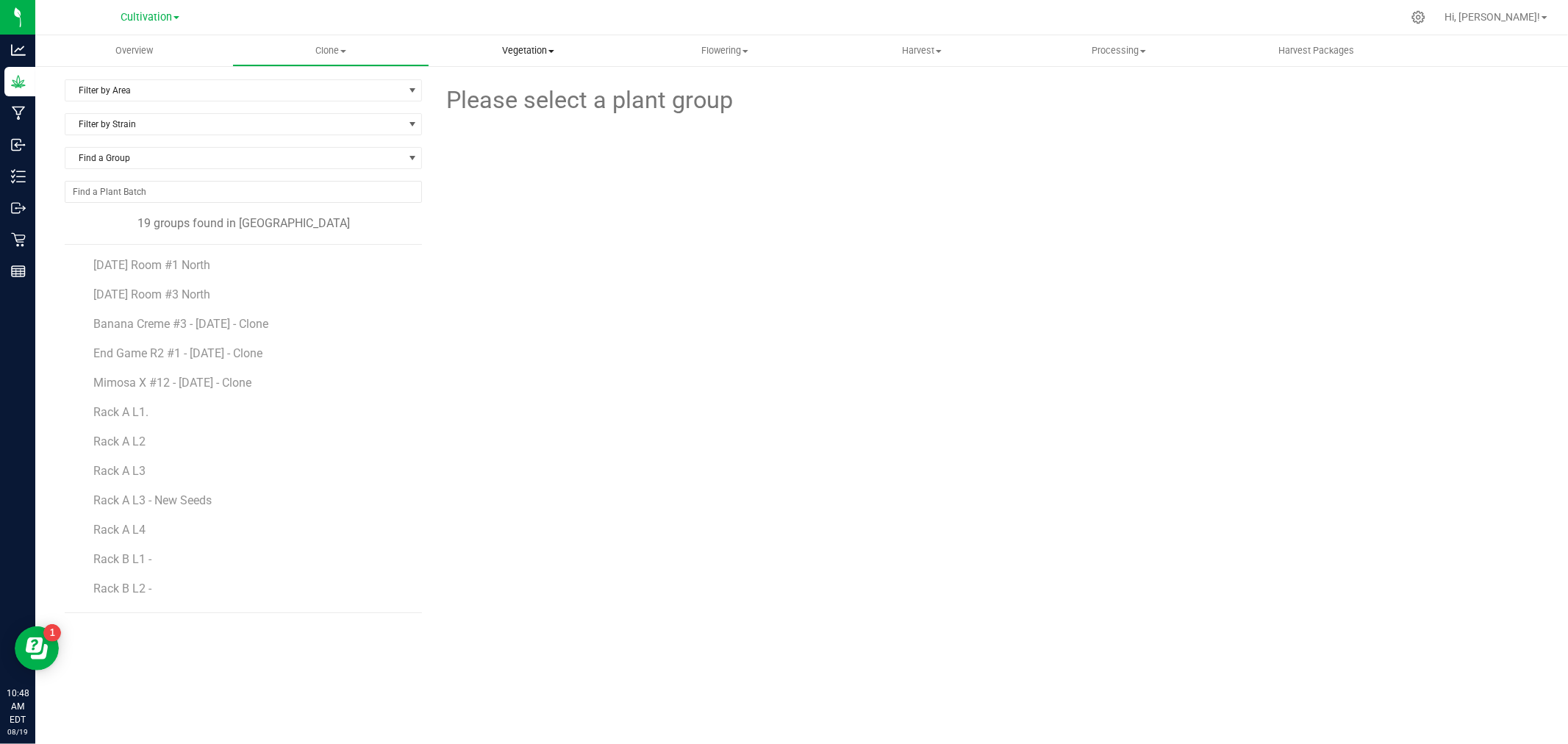
click at [517, 52] on span "Vegetation" at bounding box center [527, 50] width 195 height 14
click at [505, 120] on span "Mother groups" at bounding box center [484, 124] width 109 height 13
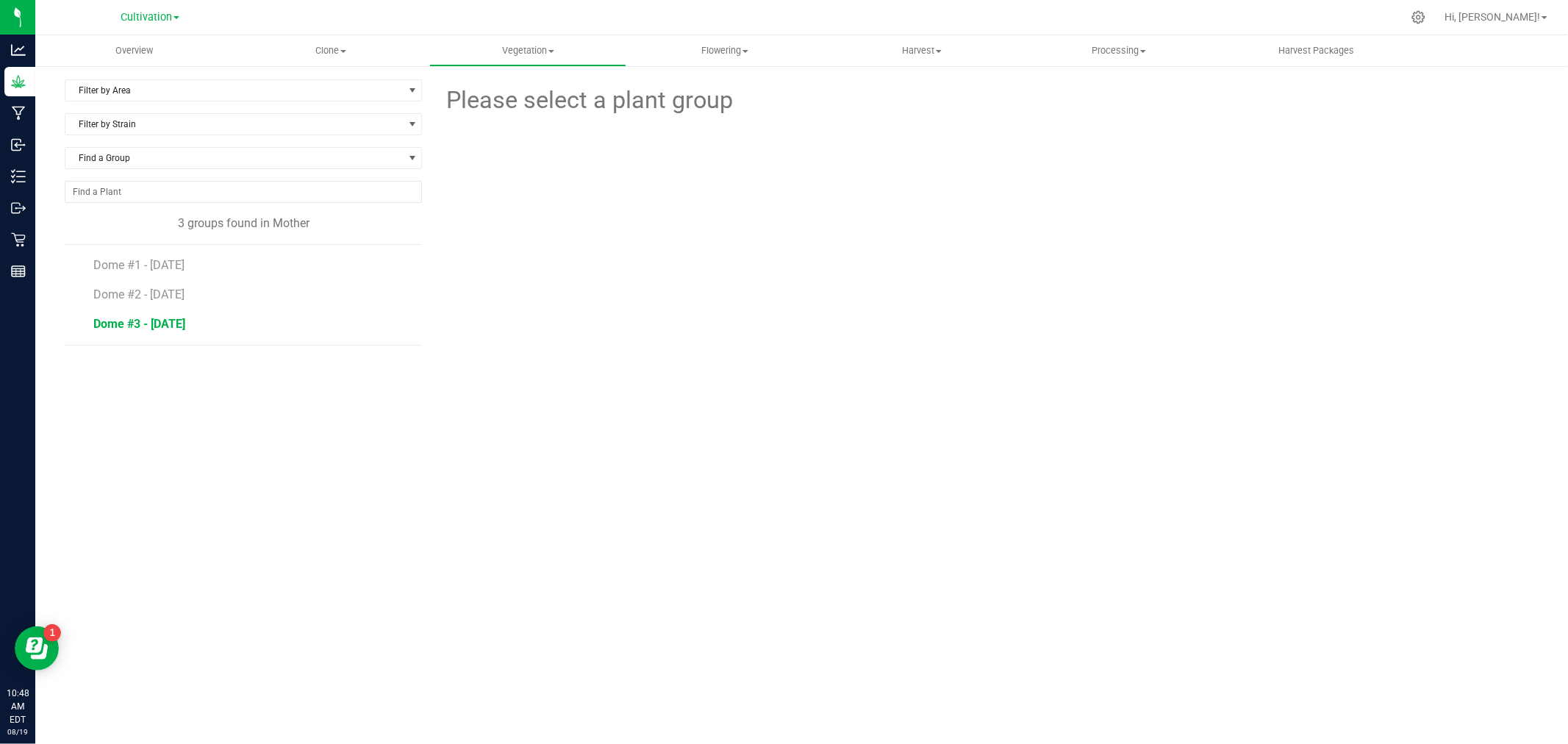
click at [185, 320] on span "Dome #3 - [DATE]" at bounding box center [139, 323] width 92 height 14
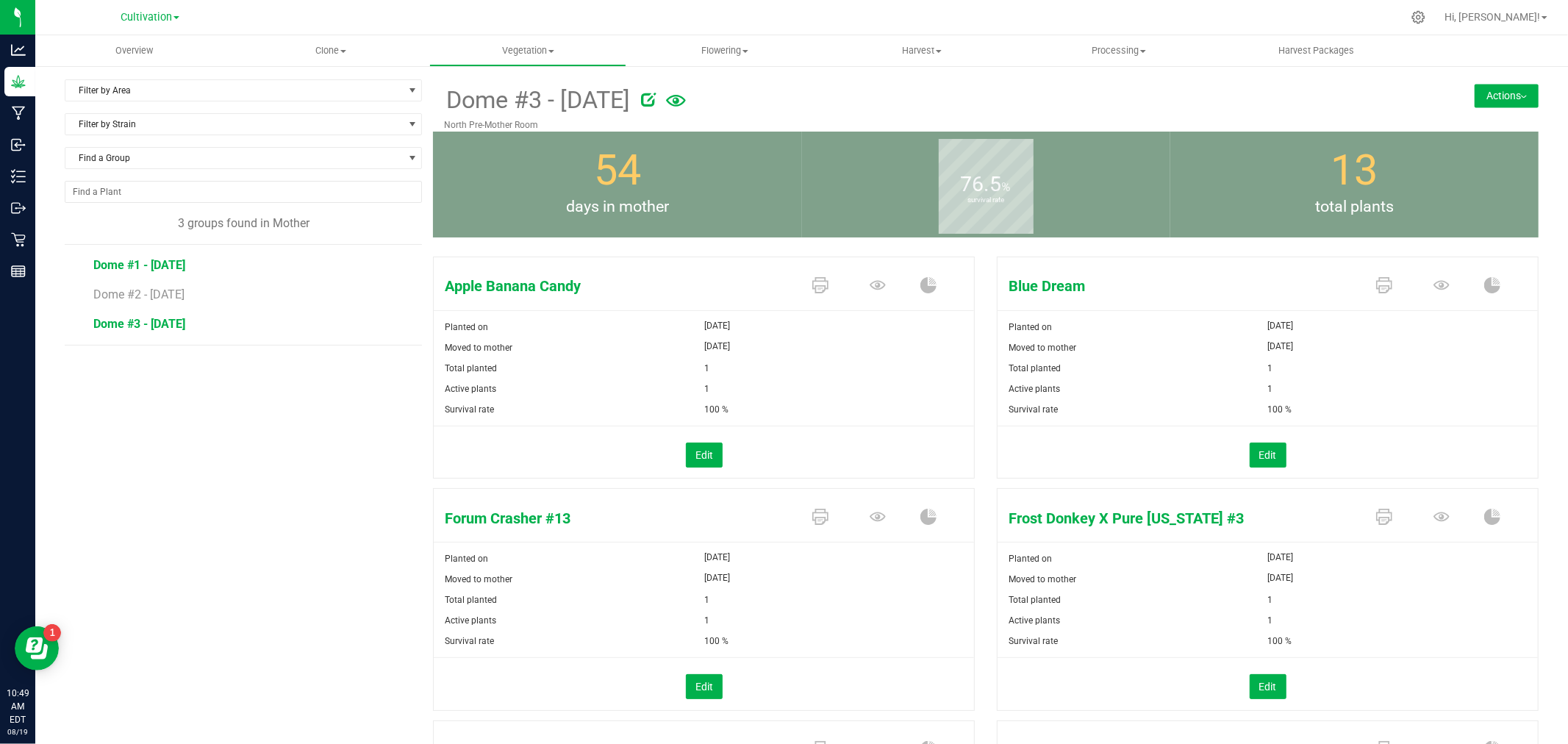
click at [166, 263] on span "Dome #1 - [DATE]" at bounding box center [139, 264] width 92 height 14
click at [174, 305] on li "Dome #3 - [DATE]" at bounding box center [252, 324] width 318 height 41
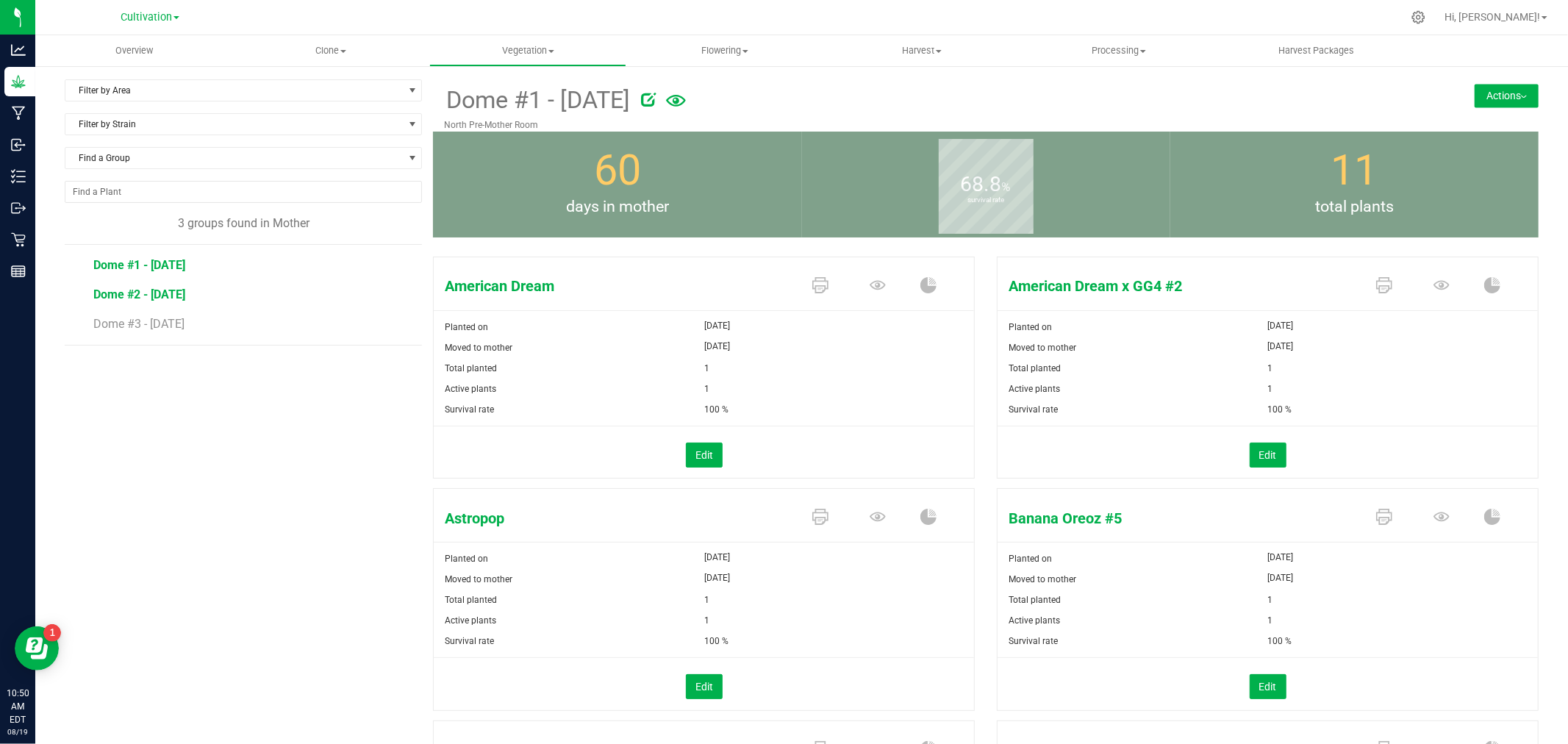
click at [172, 295] on span "Dome #2 - [DATE]" at bounding box center [139, 294] width 92 height 14
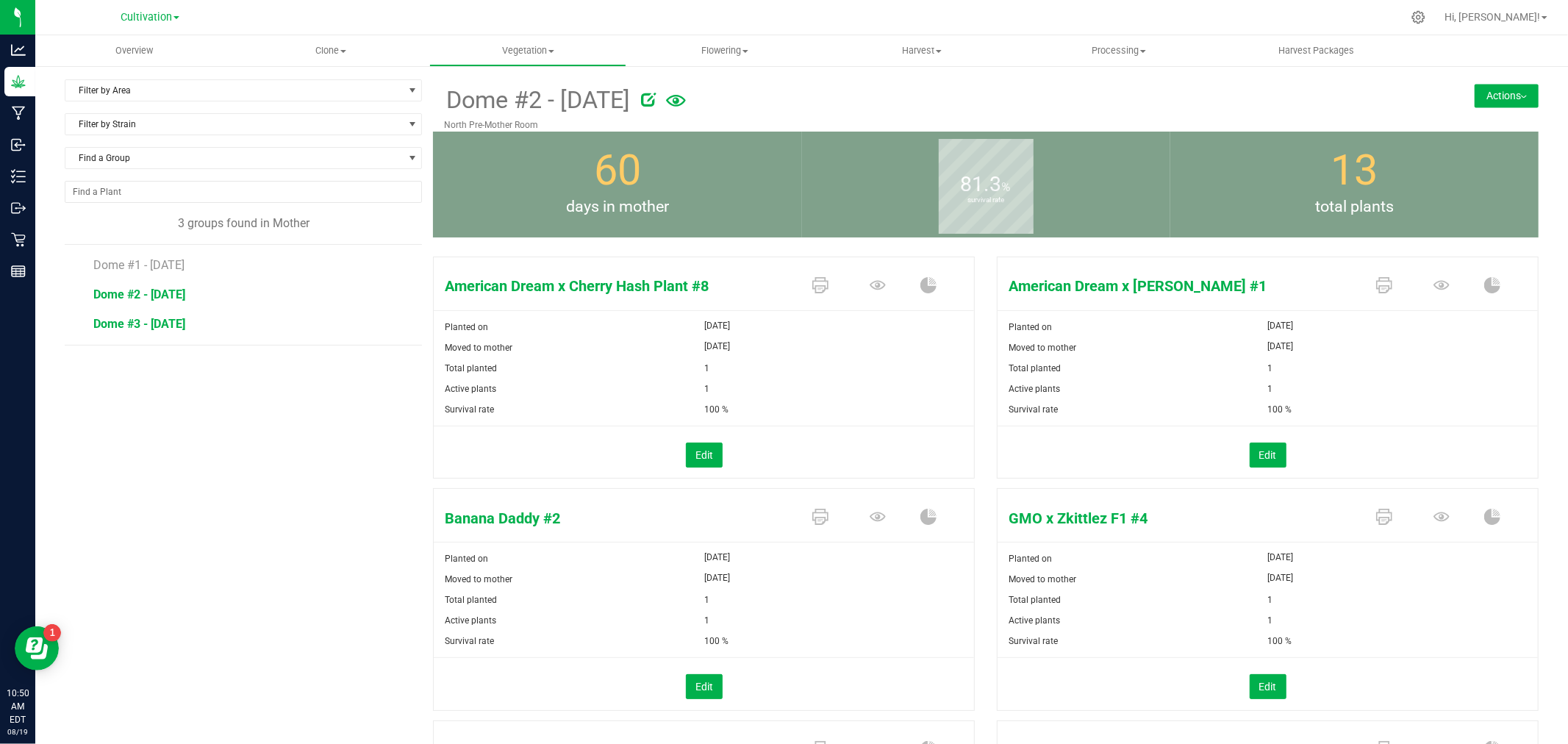
click at [182, 319] on span "Dome #3 - [DATE]" at bounding box center [139, 323] width 92 height 14
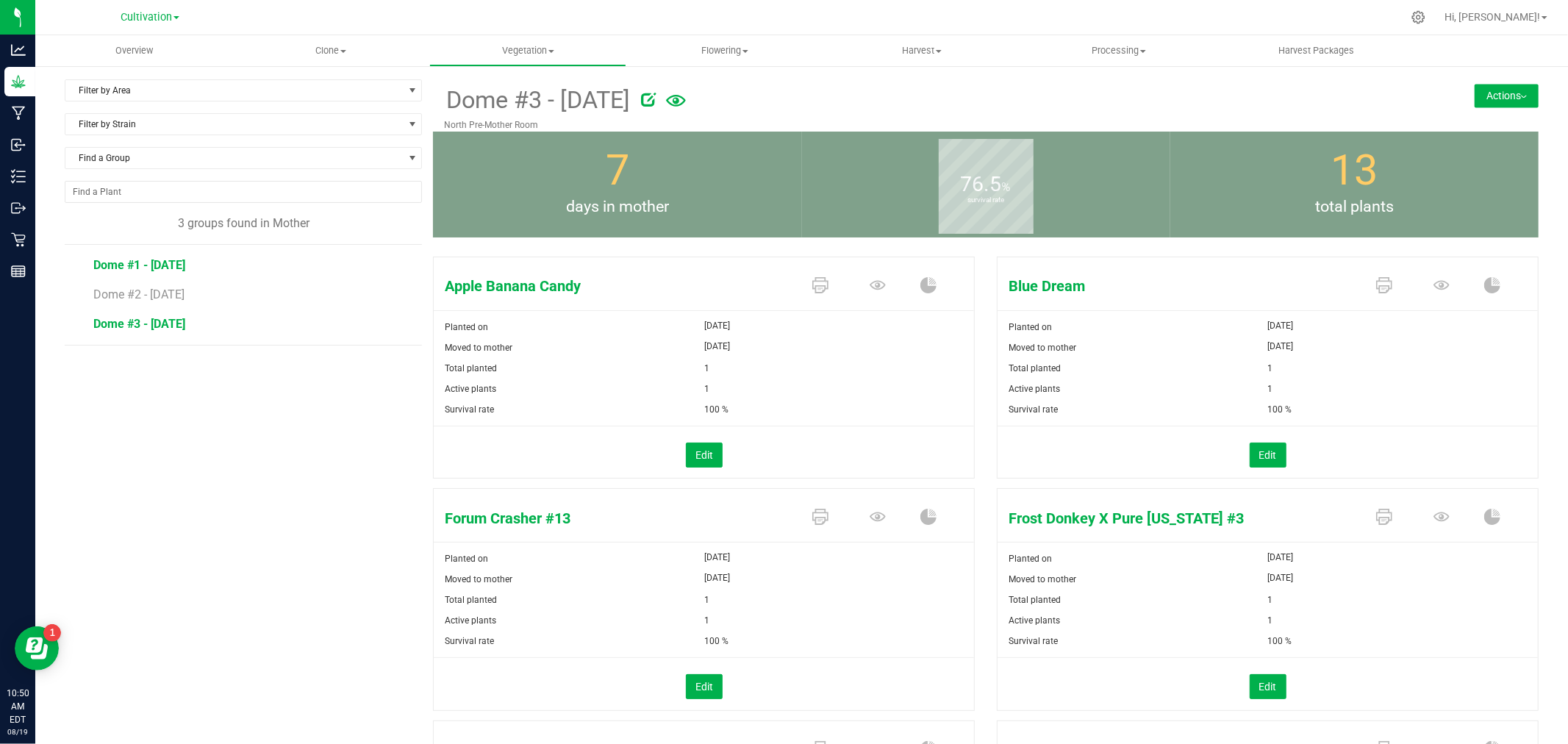
click at [171, 261] on span "Dome #1 - [DATE]" at bounding box center [139, 264] width 92 height 14
